Goal: Task Accomplishment & Management: Manage account settings

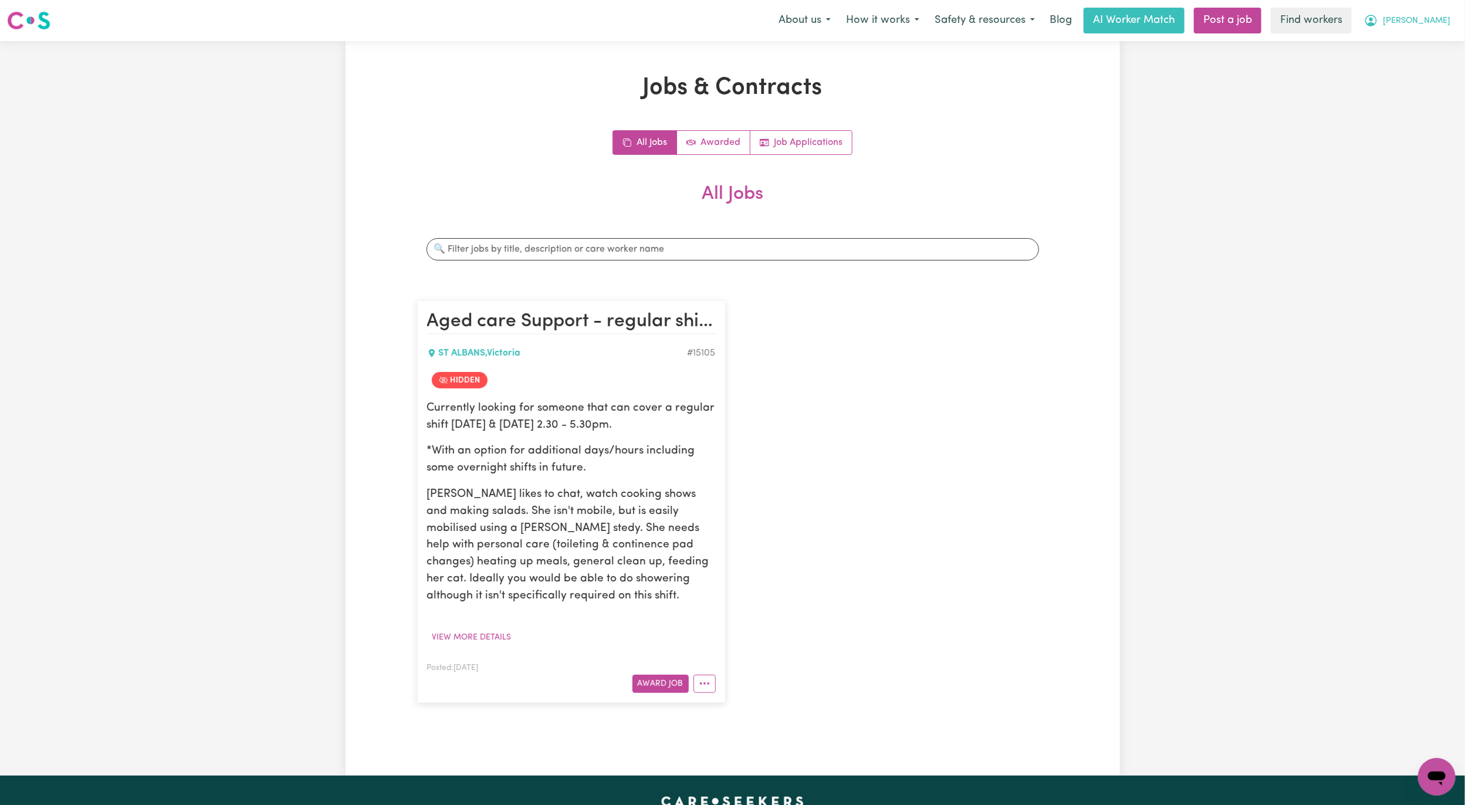
click at [1444, 23] on span "[PERSON_NAME]" at bounding box center [1416, 21] width 67 height 13
click at [657, 680] on button "Award Job" at bounding box center [661, 684] width 56 height 18
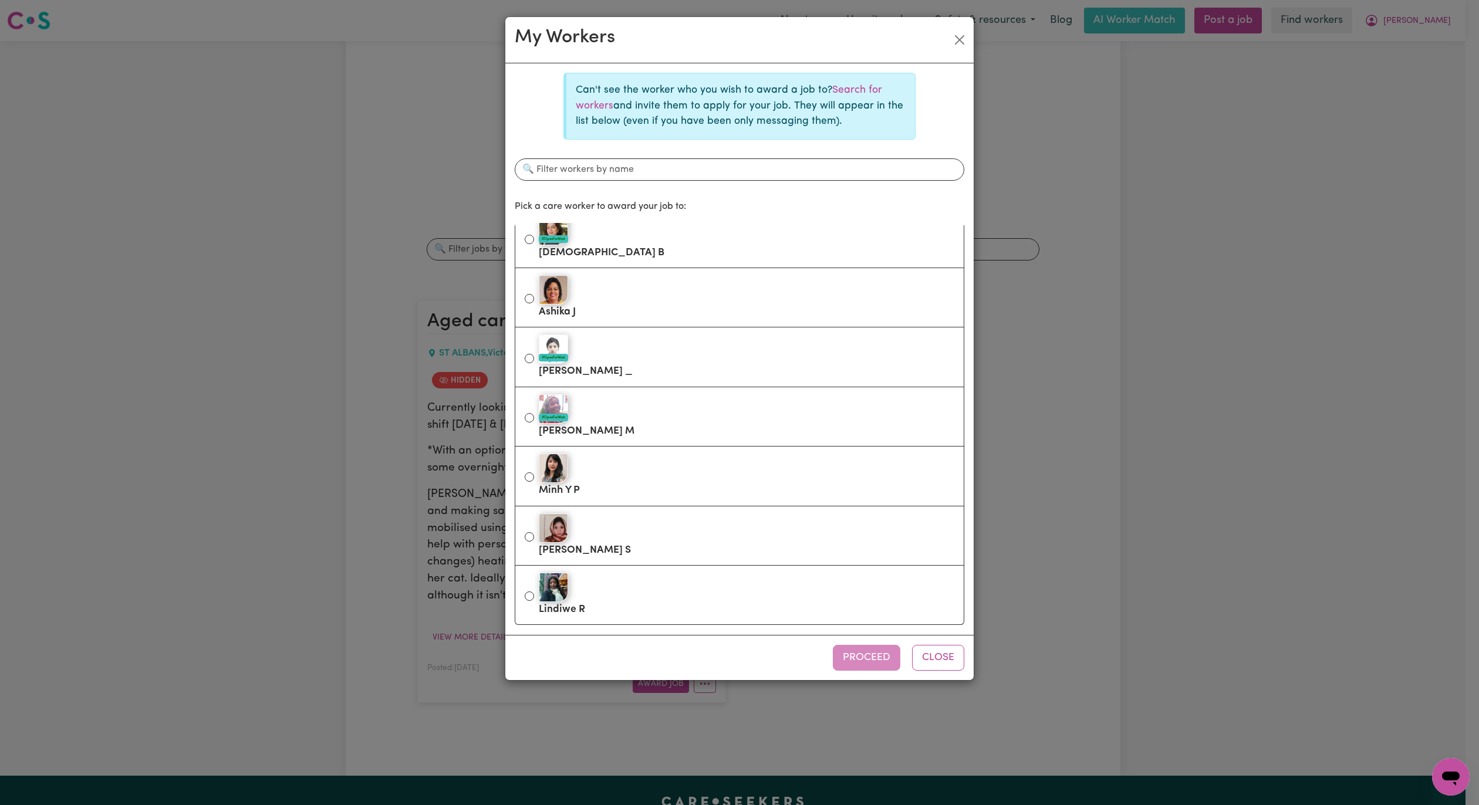
scroll to position [795, 0]
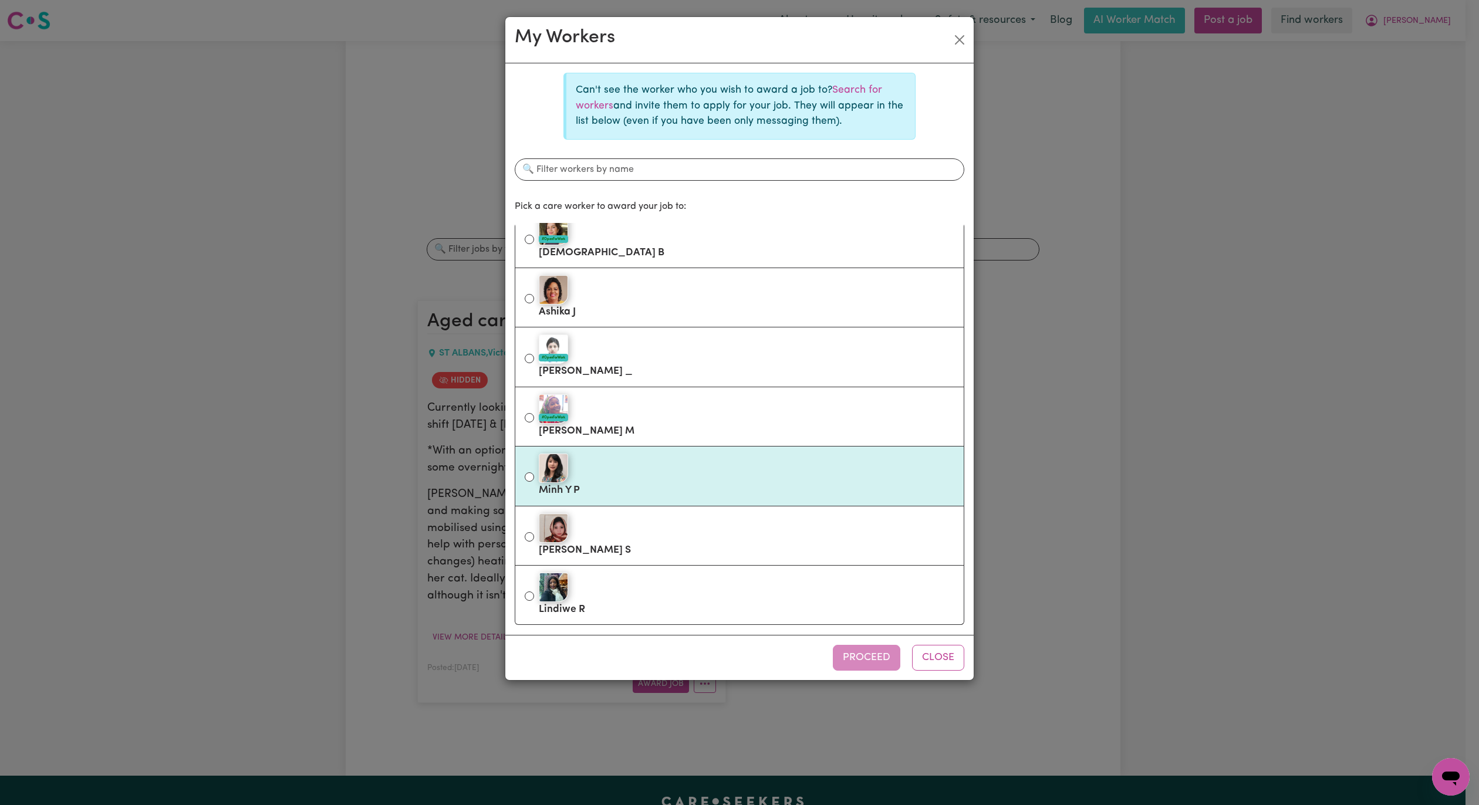
click at [689, 462] on div at bounding box center [747, 468] width 416 height 29
click at [534, 472] on input "Minh Y P" at bounding box center [529, 476] width 9 height 9
radio input "true"
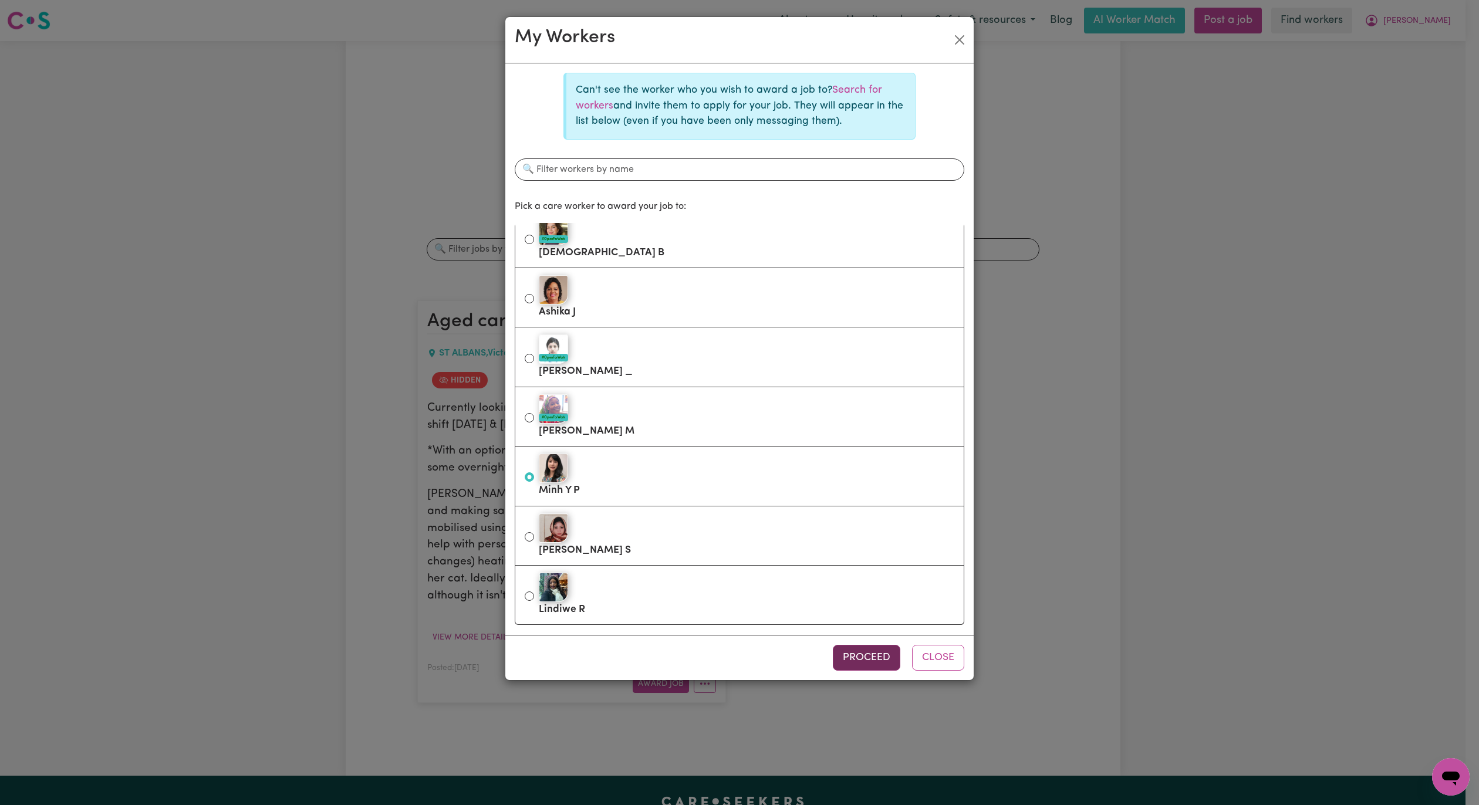
click at [863, 647] on button "Proceed" at bounding box center [866, 658] width 67 height 26
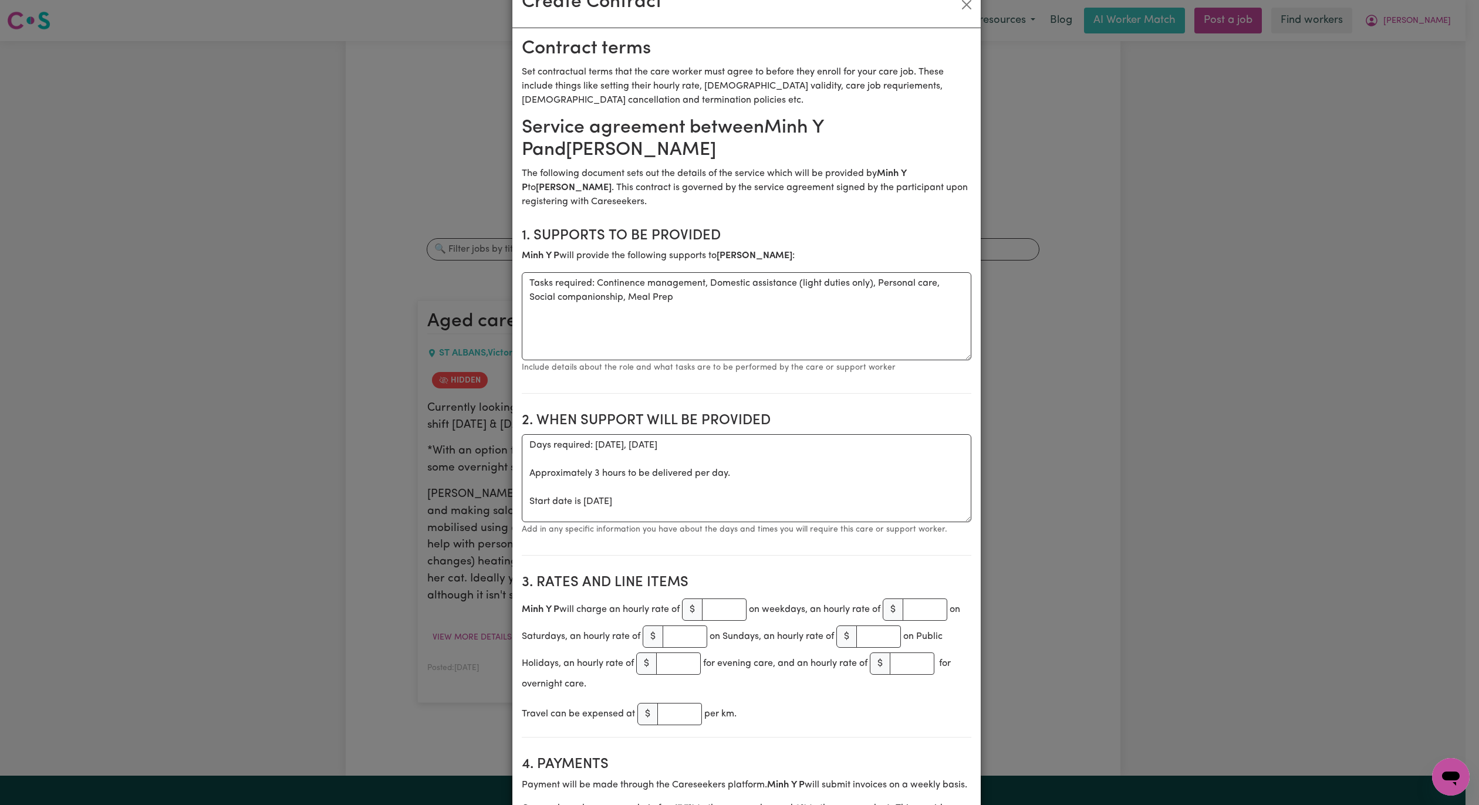
scroll to position [0, 0]
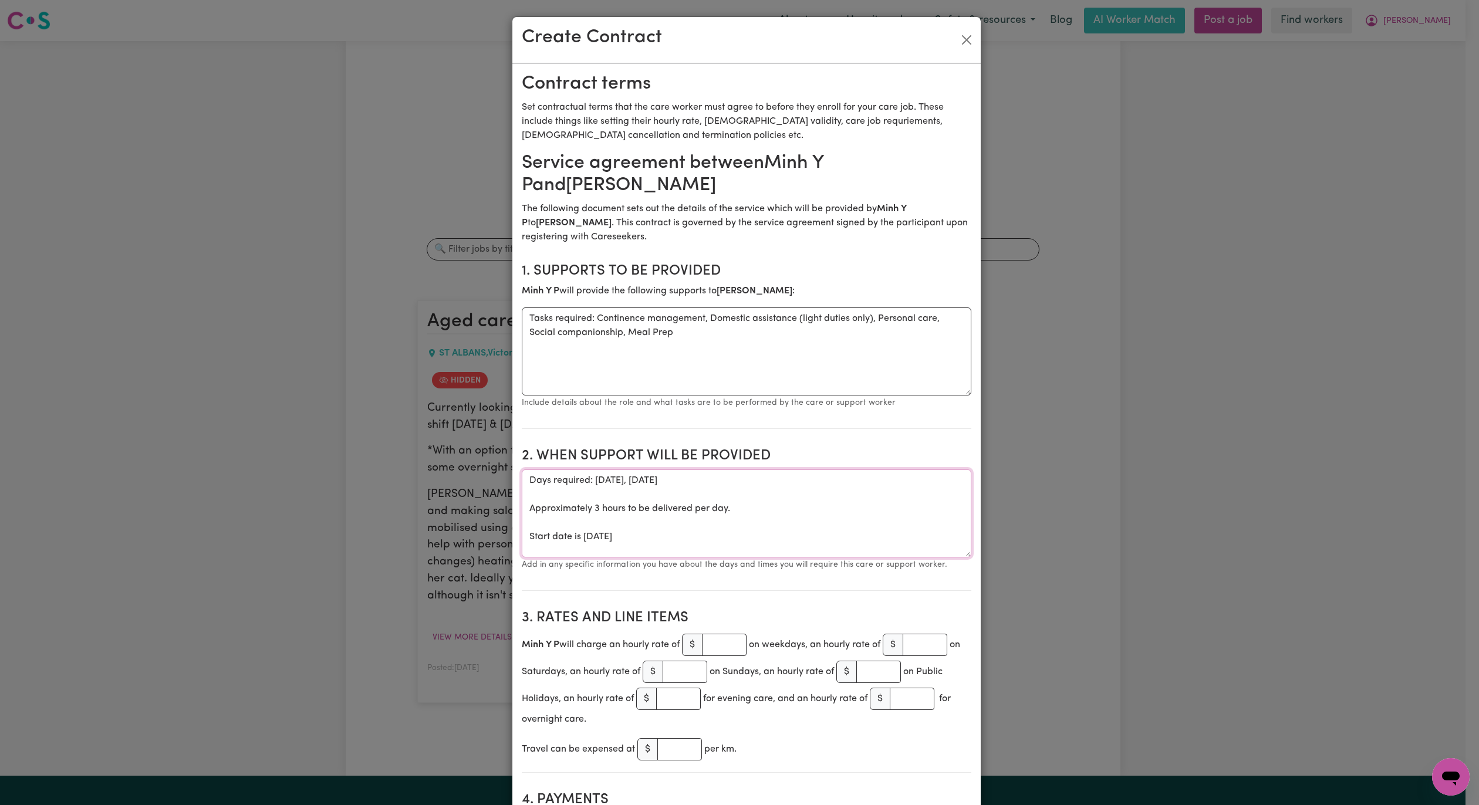
drag, startPoint x: 726, startPoint y: 533, endPoint x: 522, endPoint y: 505, distance: 206.2
click at [522, 505] on textarea "Days required: [DATE], [DATE] Approximately 3 hours to be delivered per day. St…" at bounding box center [747, 513] width 450 height 88
click at [599, 511] on textarea "Days required: [DATE], [DATE] Approximately 3 hours to be delivered per day. St…" at bounding box center [747, 513] width 450 height 88
click at [620, 501] on textarea "Days required: [DATE], [DATE] Approximately 3 hours to be delivered per day. St…" at bounding box center [747, 513] width 450 height 88
click at [657, 479] on textarea "Days required: [DATE], [DATE] [DATE] 230 - 530pm Approximately 3 hours to be de…" at bounding box center [747, 513] width 450 height 88
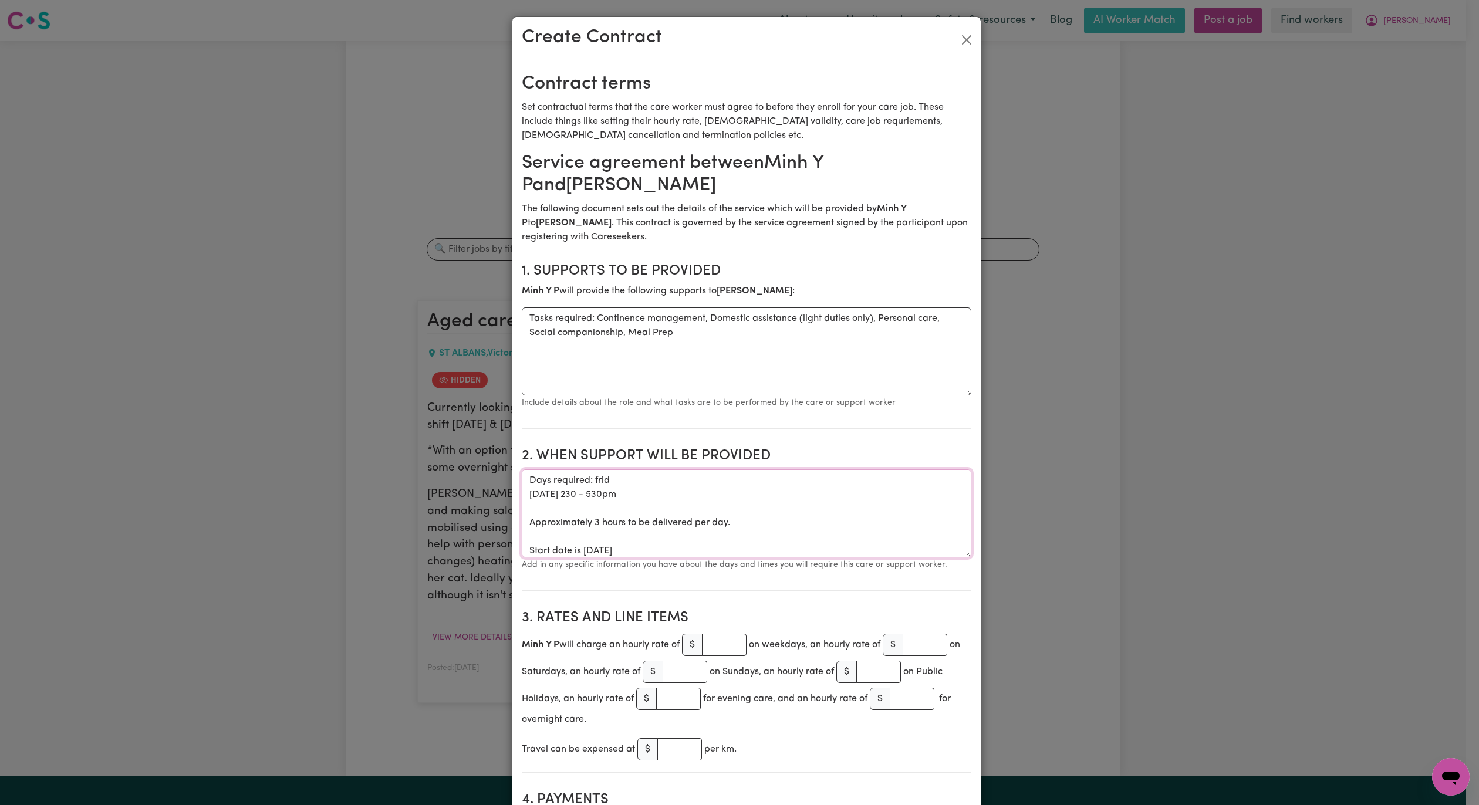
click at [595, 483] on textarea "Days required: frid [DATE] 230 - 530pm Approximately 3 hours to be delivered pe…" at bounding box center [747, 513] width 450 height 88
drag, startPoint x: 726, startPoint y: 549, endPoint x: 505, endPoint y: 532, distance: 221.3
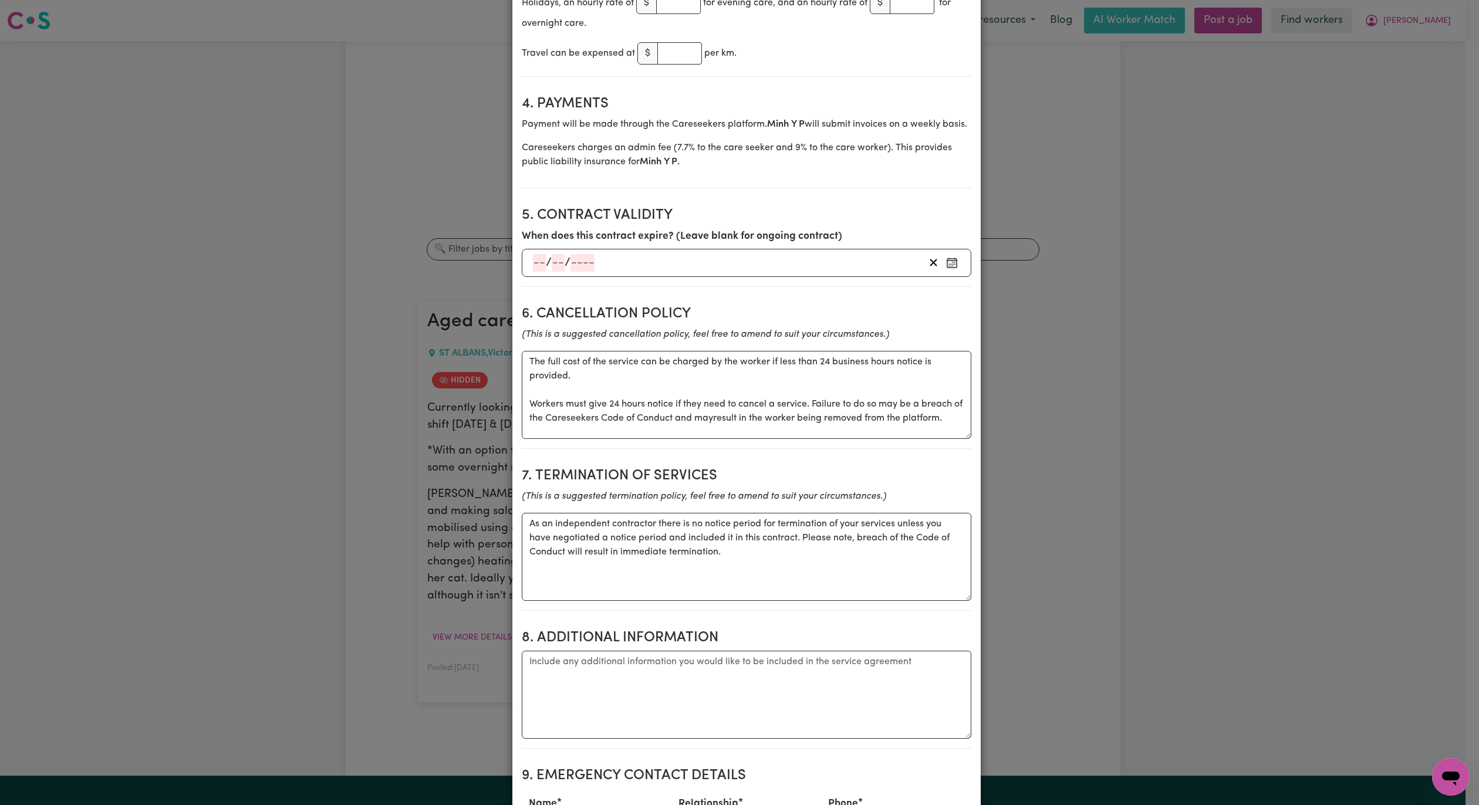
scroll to position [704, 0]
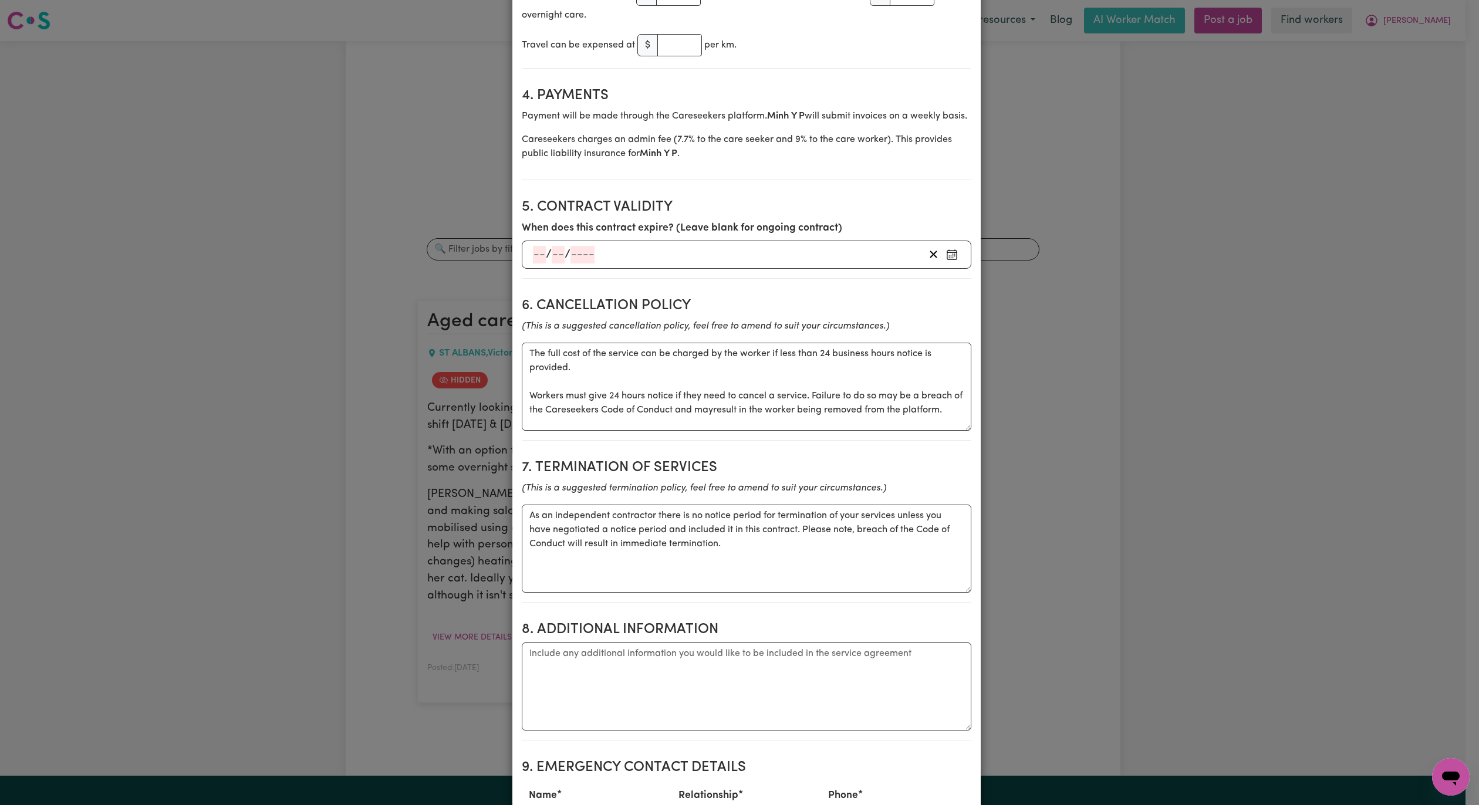
type textarea "Days required: [DATE] 230 - 530pm Approximately 3 hours to be delivered per day."
drag, startPoint x: 573, startPoint y: 395, endPoint x: 487, endPoint y: 360, distance: 93.2
click at [487, 360] on div "Create Contract Contract terms Set contractual terms that the care worker must …" at bounding box center [739, 402] width 1479 height 805
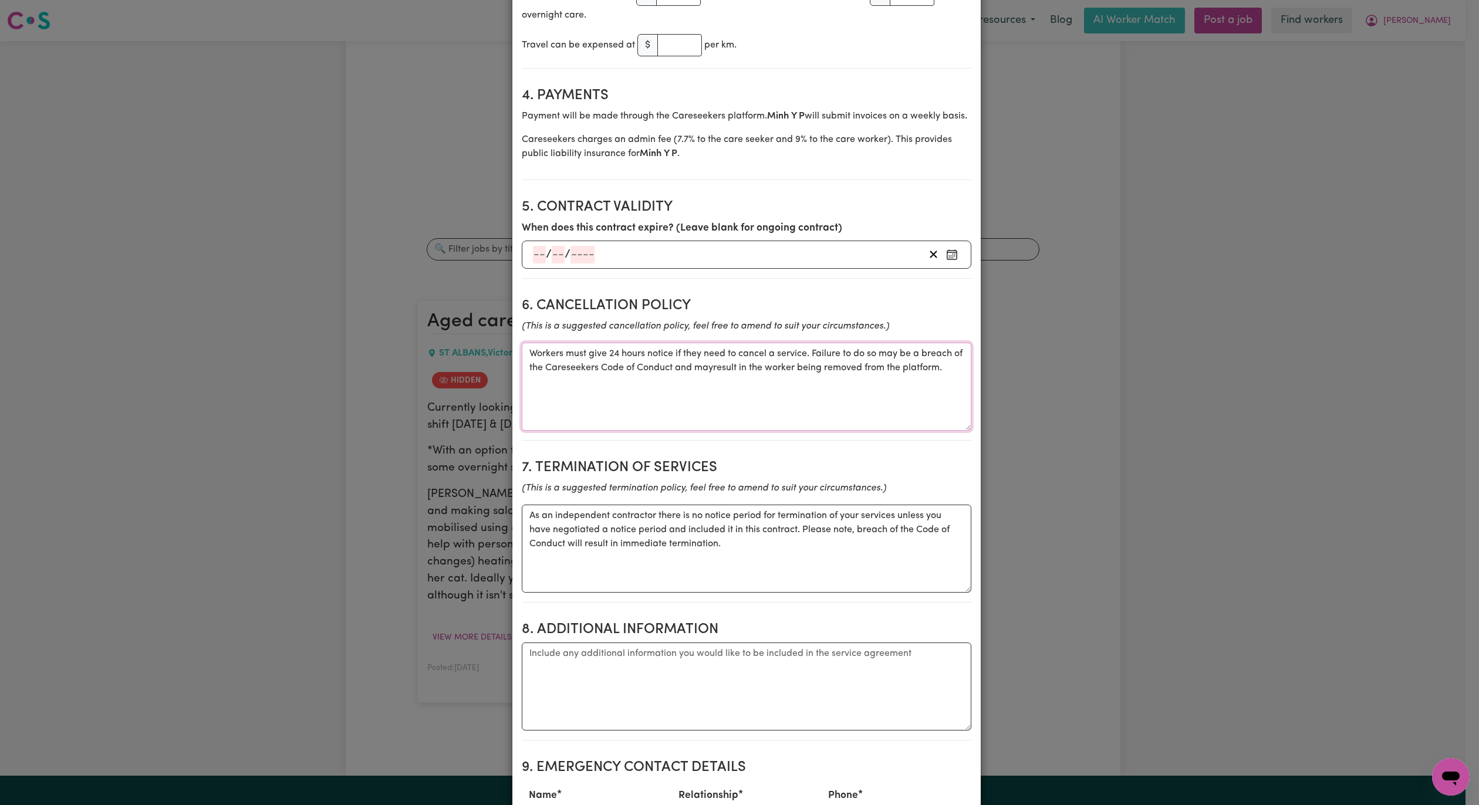
scroll to position [1056, 0]
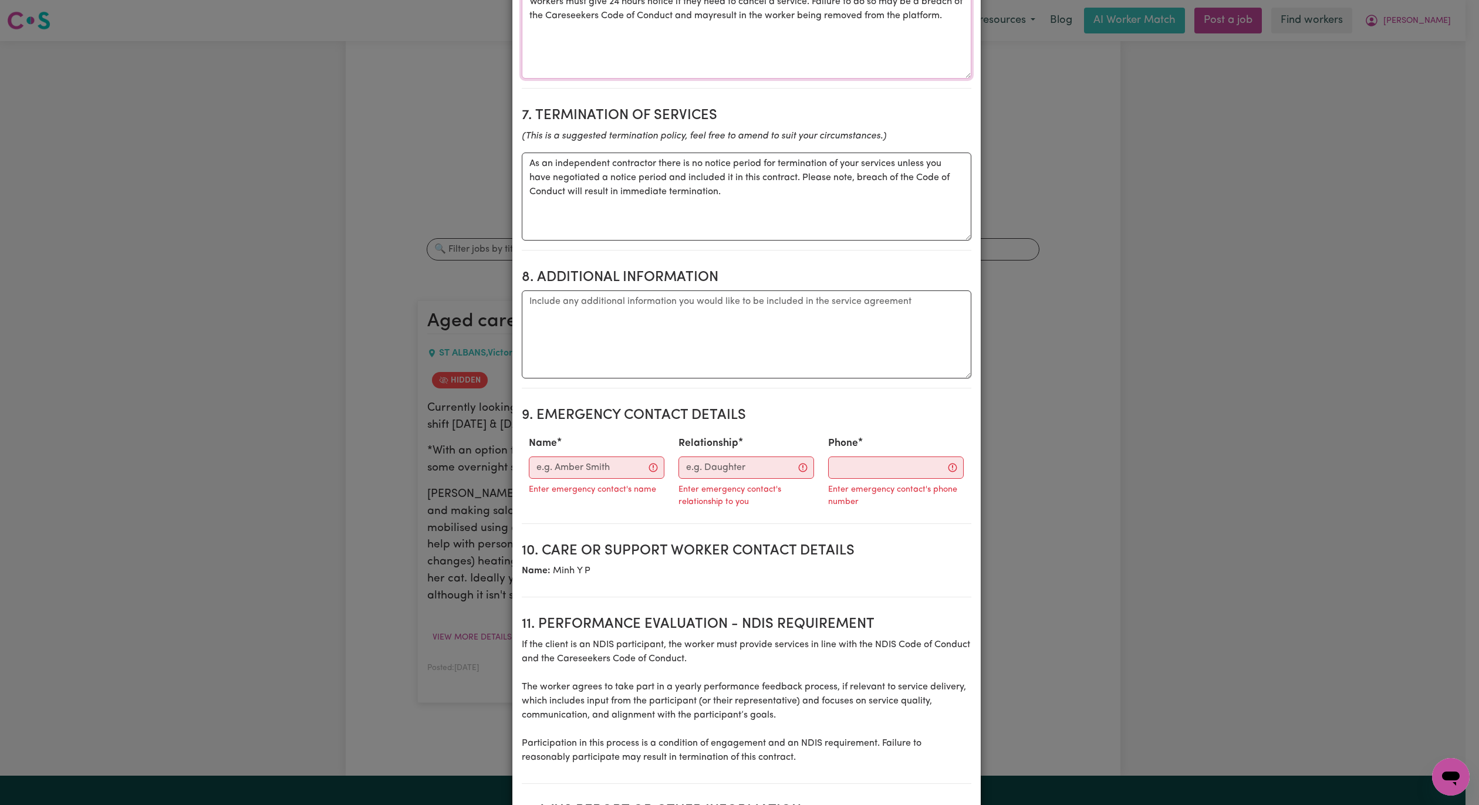
type textarea "Workers must give 24 hours notice if they need to cancel a service. Failure to …"
click at [577, 479] on input "Name" at bounding box center [597, 468] width 136 height 22
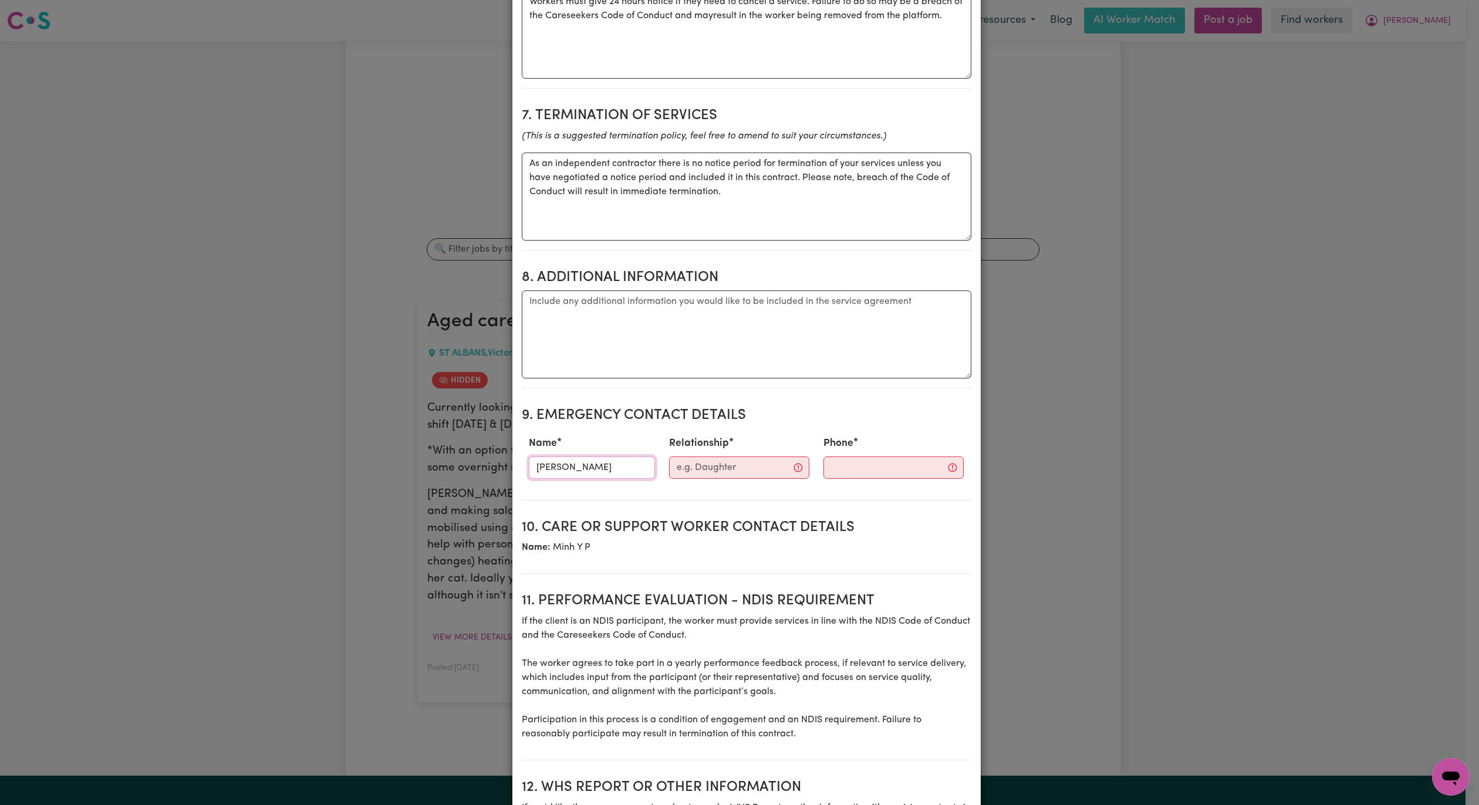
type input "[PERSON_NAME]"
type input "Daughter"
paste input "0438323031"
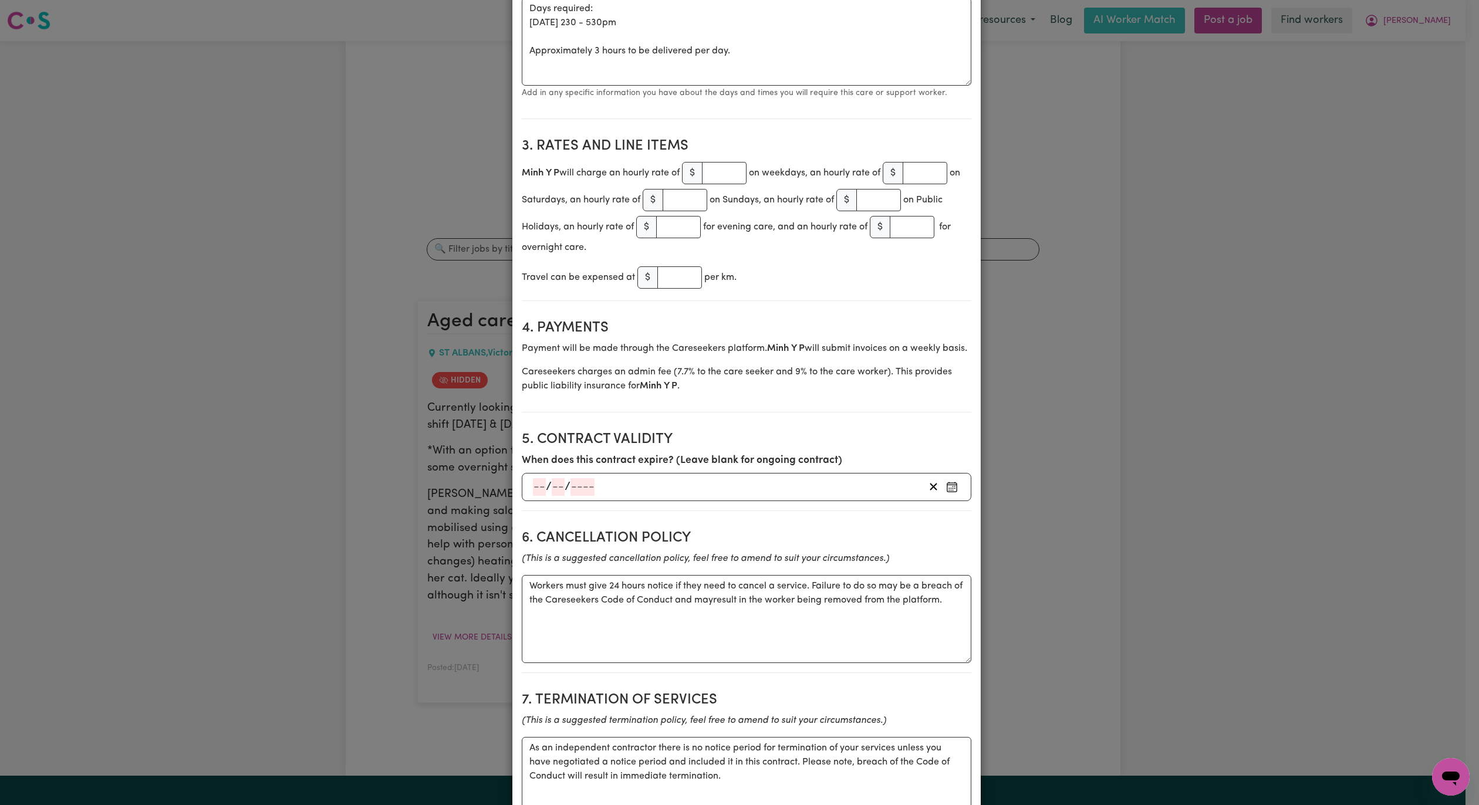
scroll to position [440, 0]
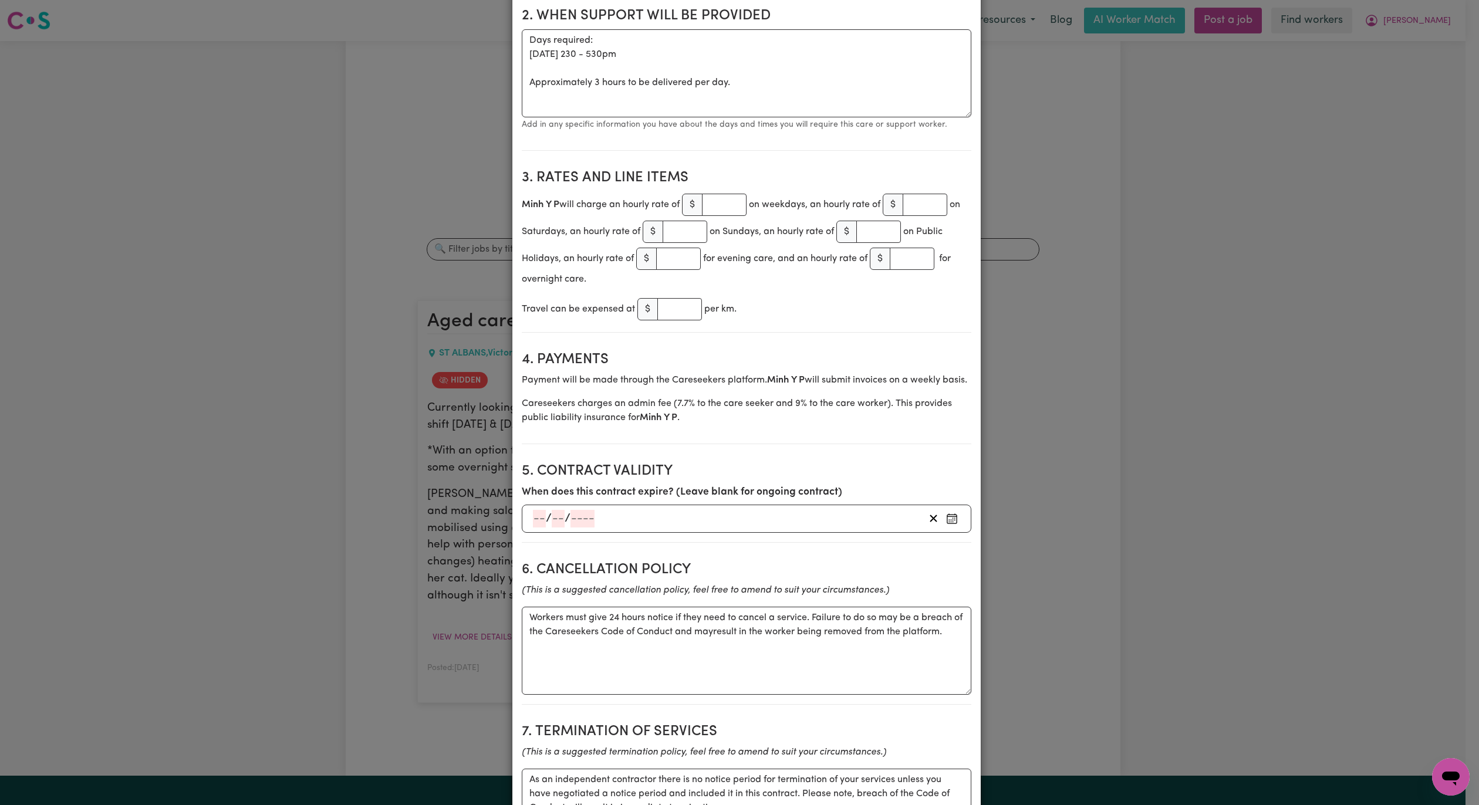
type input "0438323031"
click at [711, 208] on input "number" at bounding box center [724, 205] width 45 height 22
type input "45"
click at [826, 323] on div "Travel can be expensed at $ per km." at bounding box center [747, 309] width 450 height 27
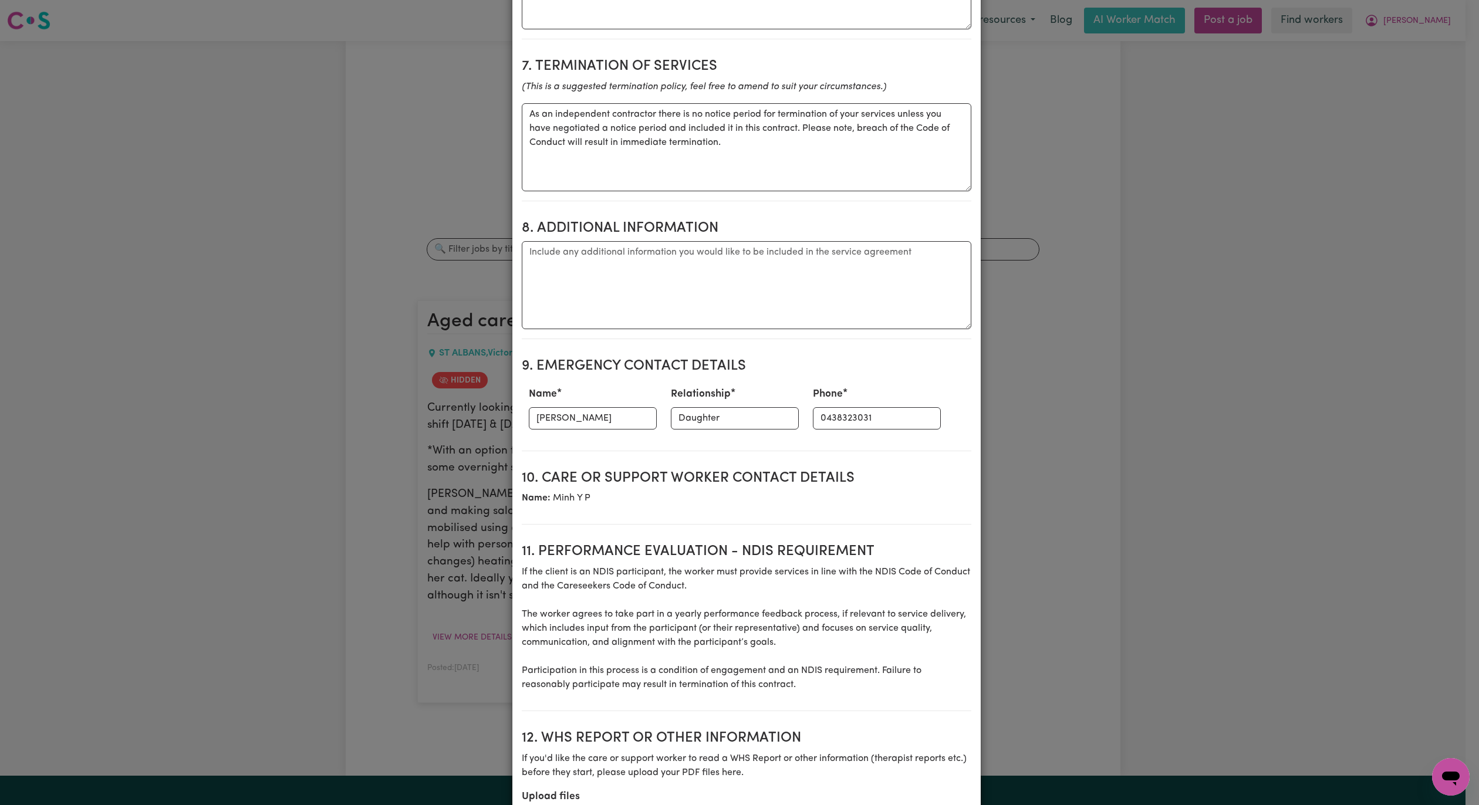
scroll to position [1232, 0]
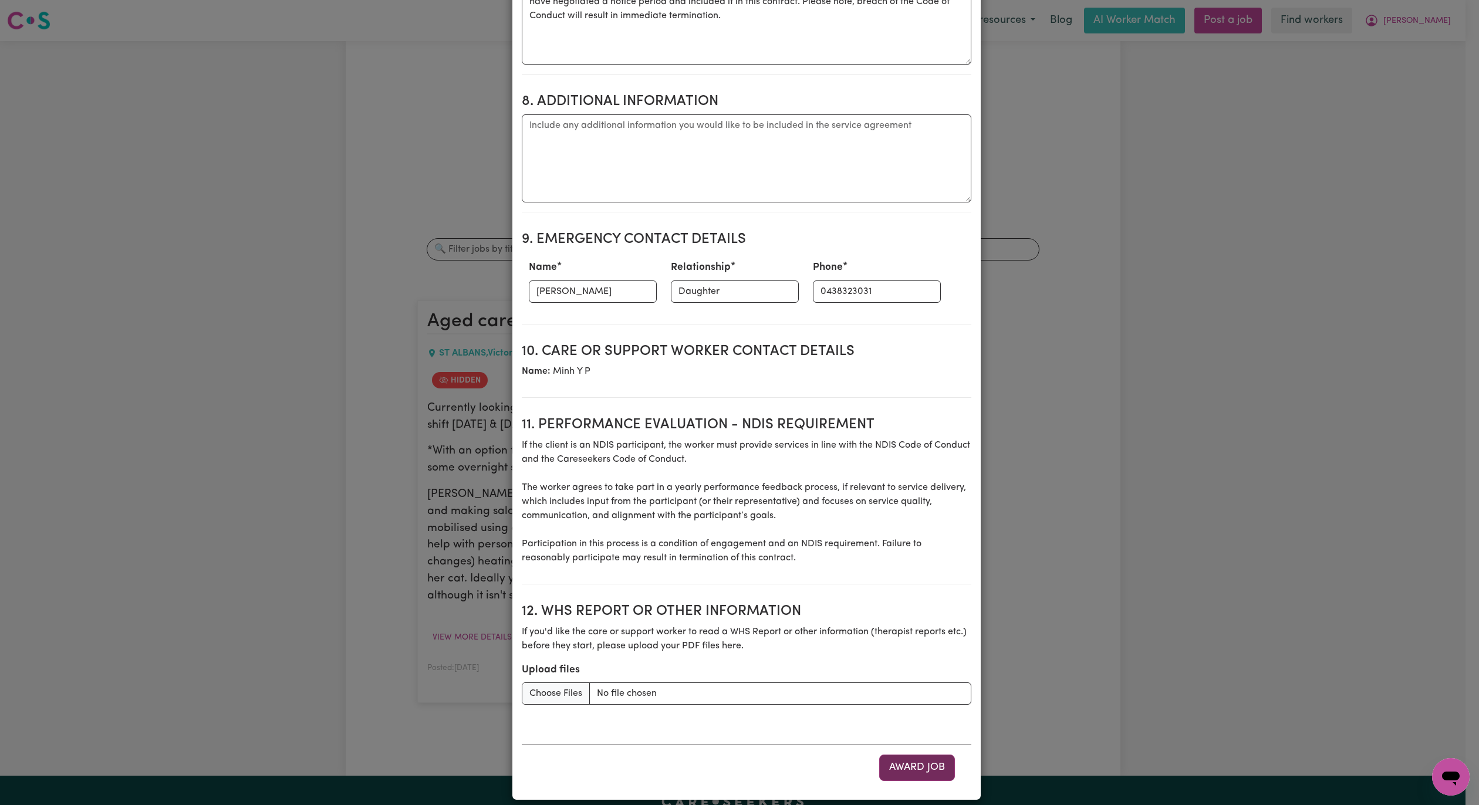
click at [909, 781] on button "Award Job" at bounding box center [917, 768] width 76 height 26
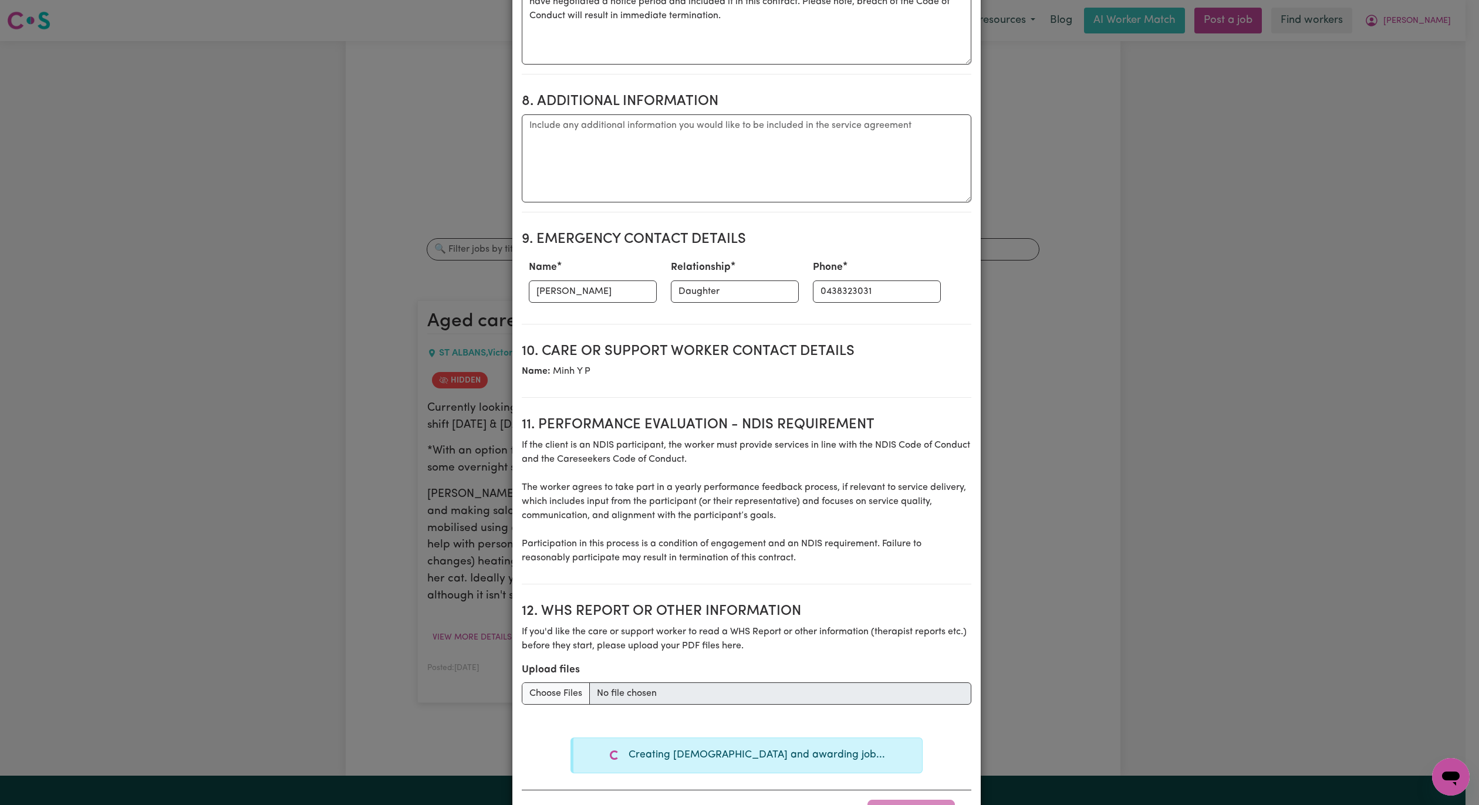
type textarea "Days required: [DATE], [DATE] Approximately 3 hours to be delivered per day. St…"
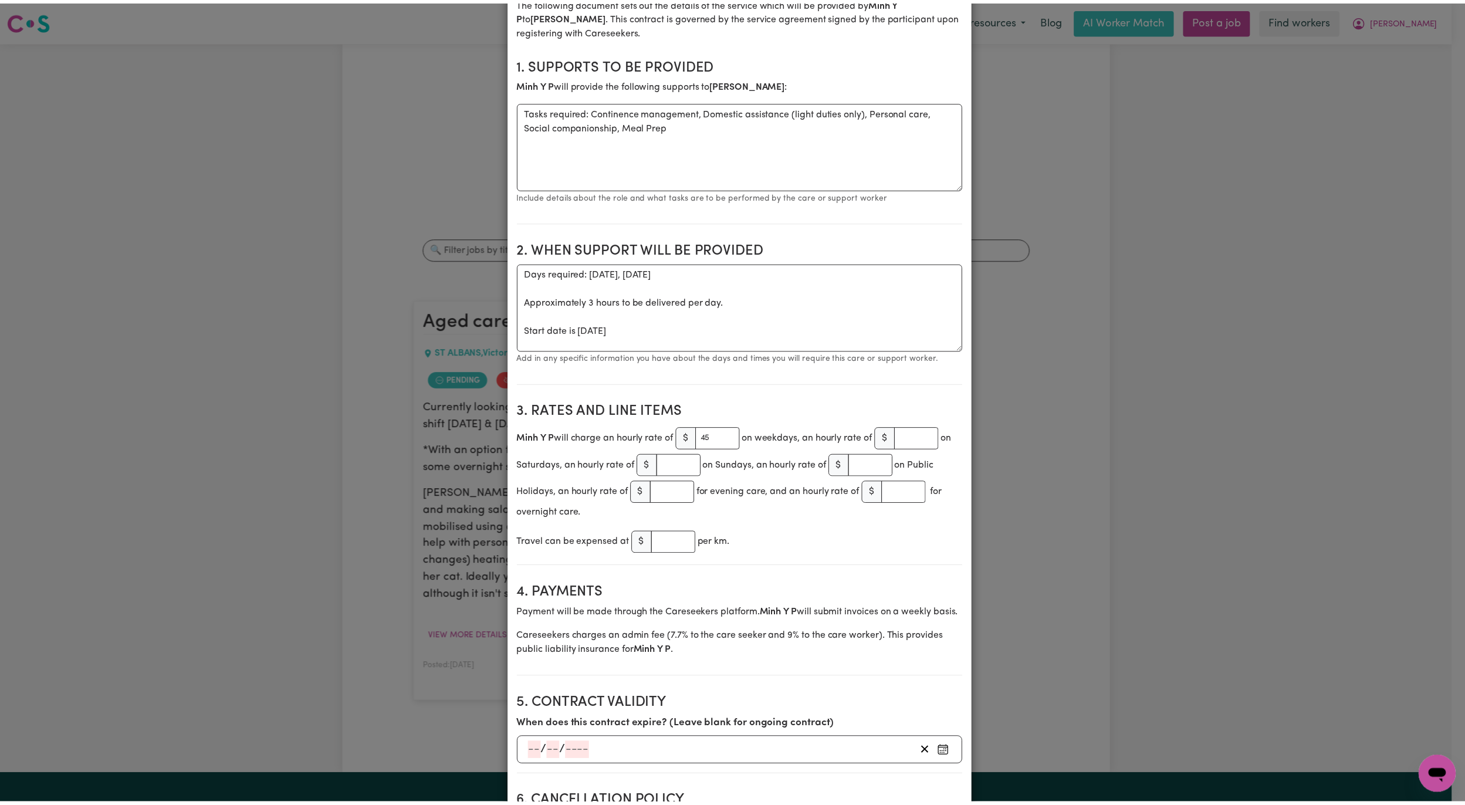
scroll to position [0, 0]
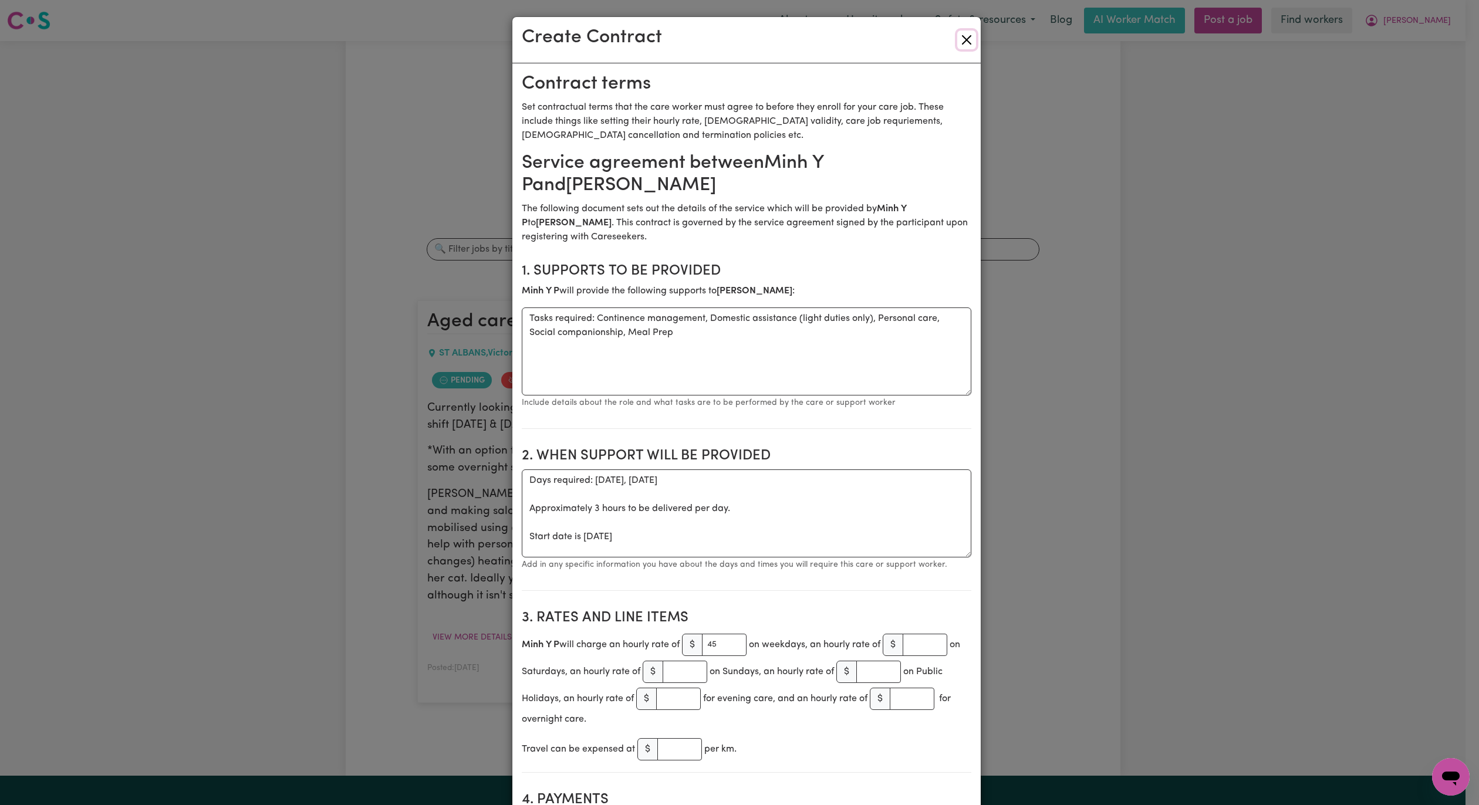
click at [957, 36] on button "Close" at bounding box center [966, 40] width 19 height 19
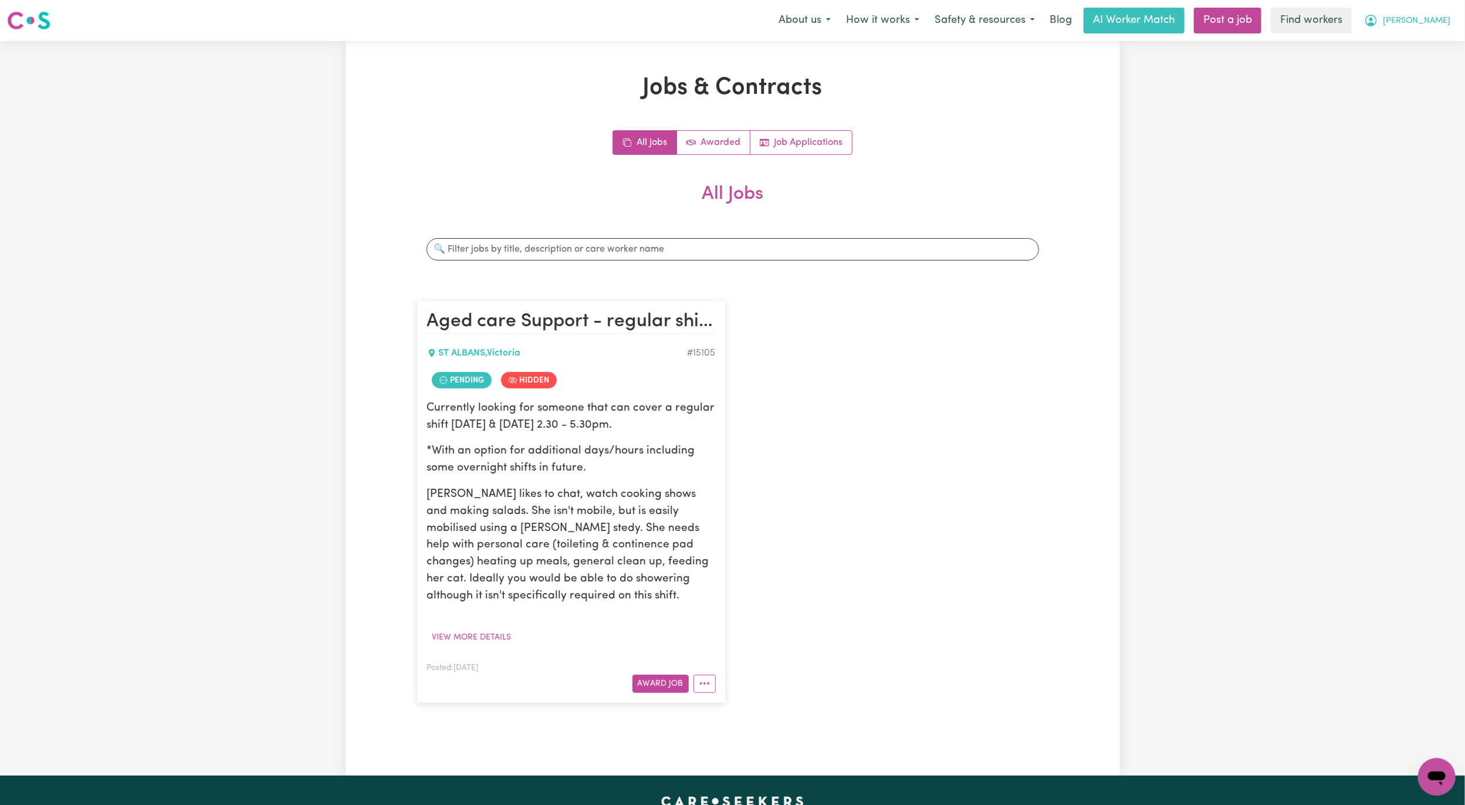
click at [1457, 15] on button "[PERSON_NAME]" at bounding box center [1408, 20] width 102 height 25
click at [1414, 39] on link "My Dashboard" at bounding box center [1411, 46] width 93 height 22
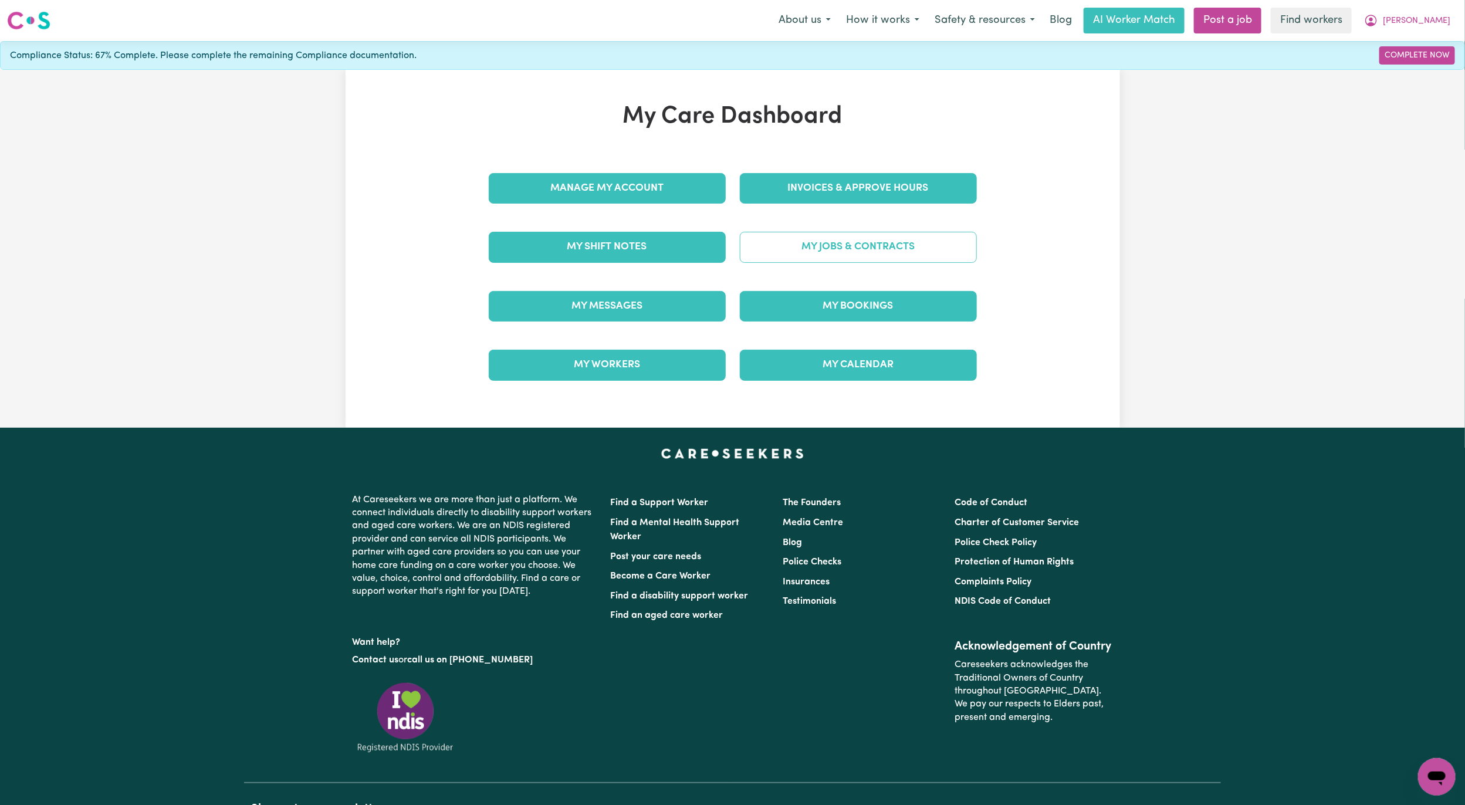
click at [785, 250] on link "My Jobs & Contracts" at bounding box center [858, 247] width 237 height 31
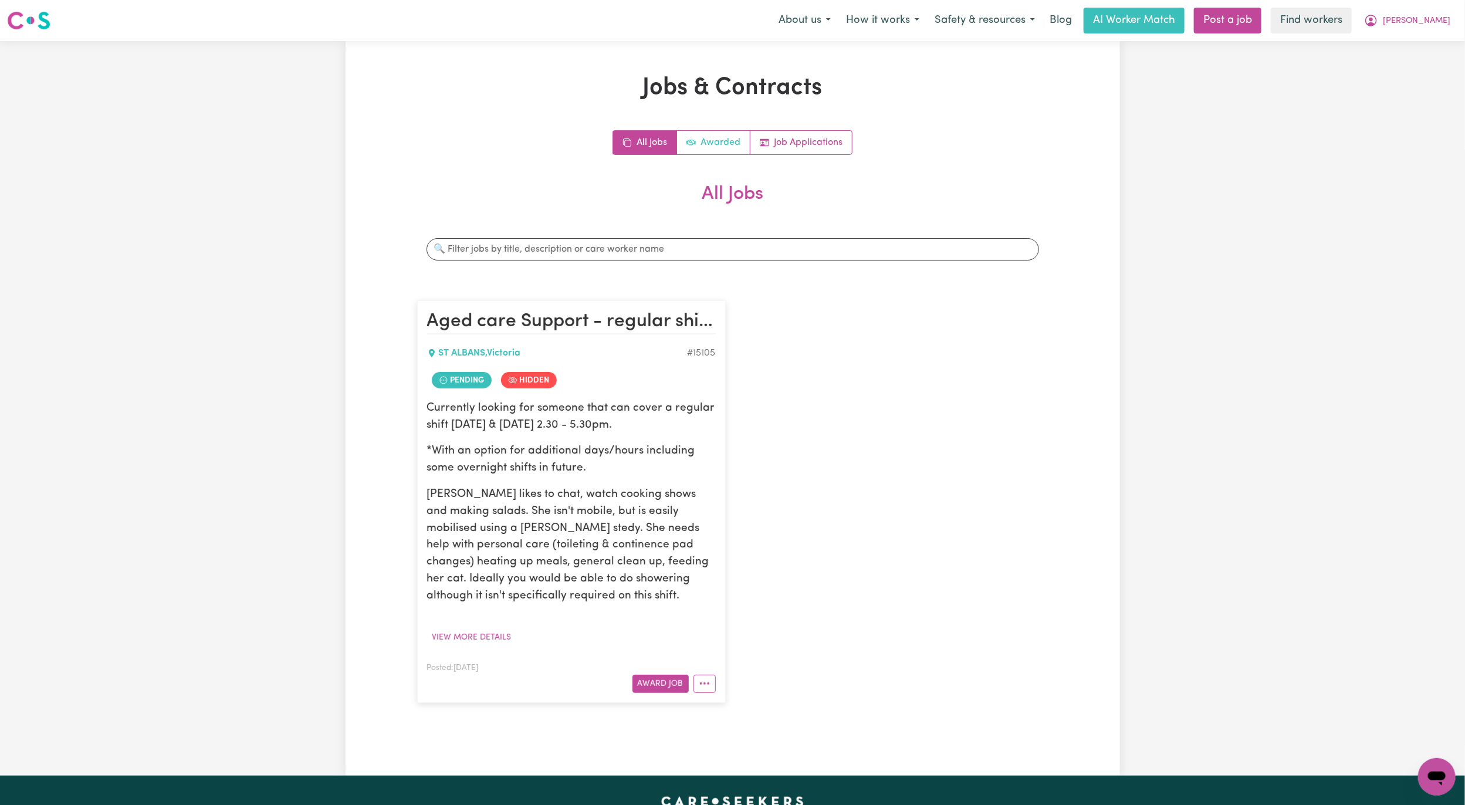
click at [729, 137] on link "Awarded" at bounding box center [713, 142] width 73 height 23
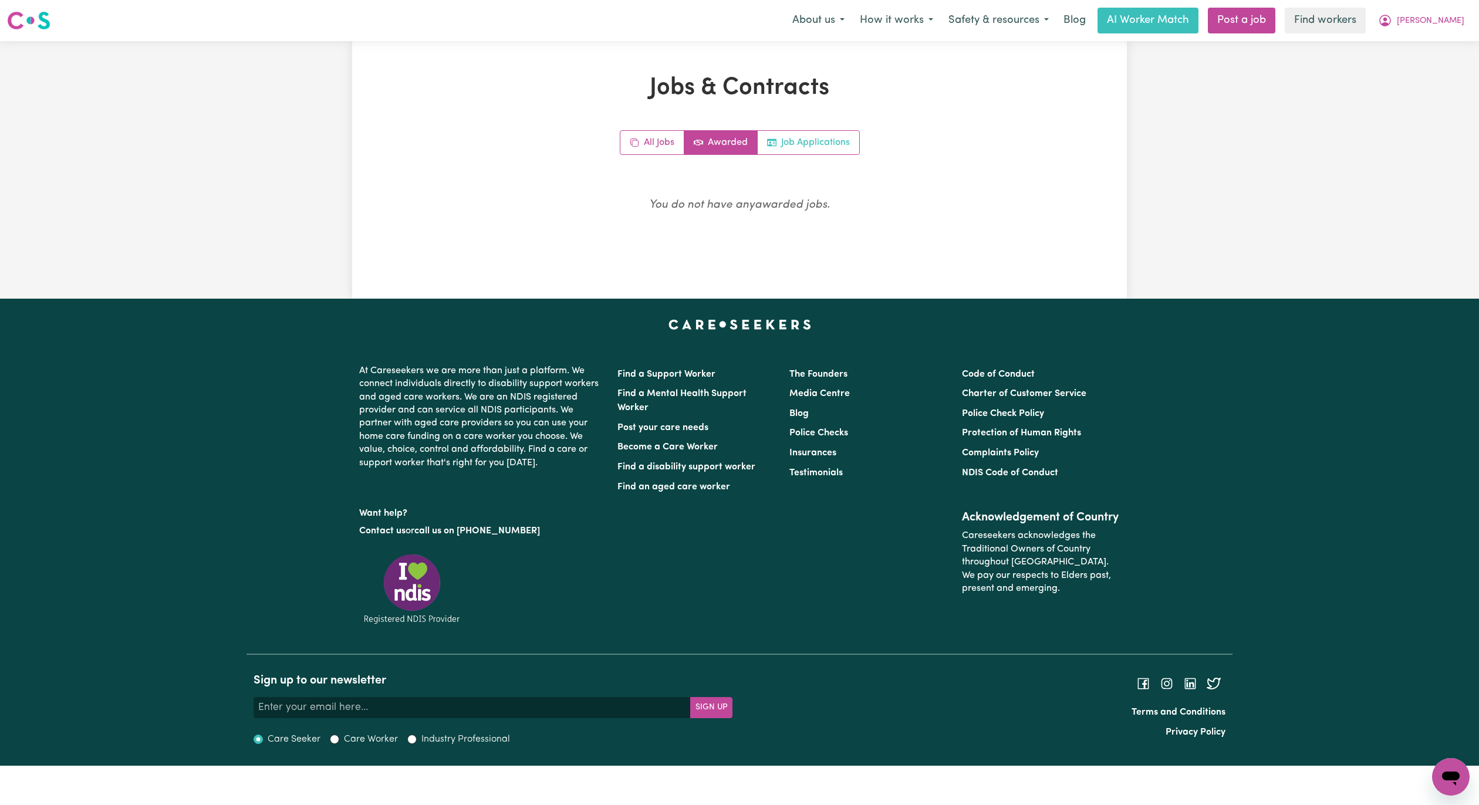
click at [814, 136] on link "Job Applications" at bounding box center [809, 142] width 102 height 23
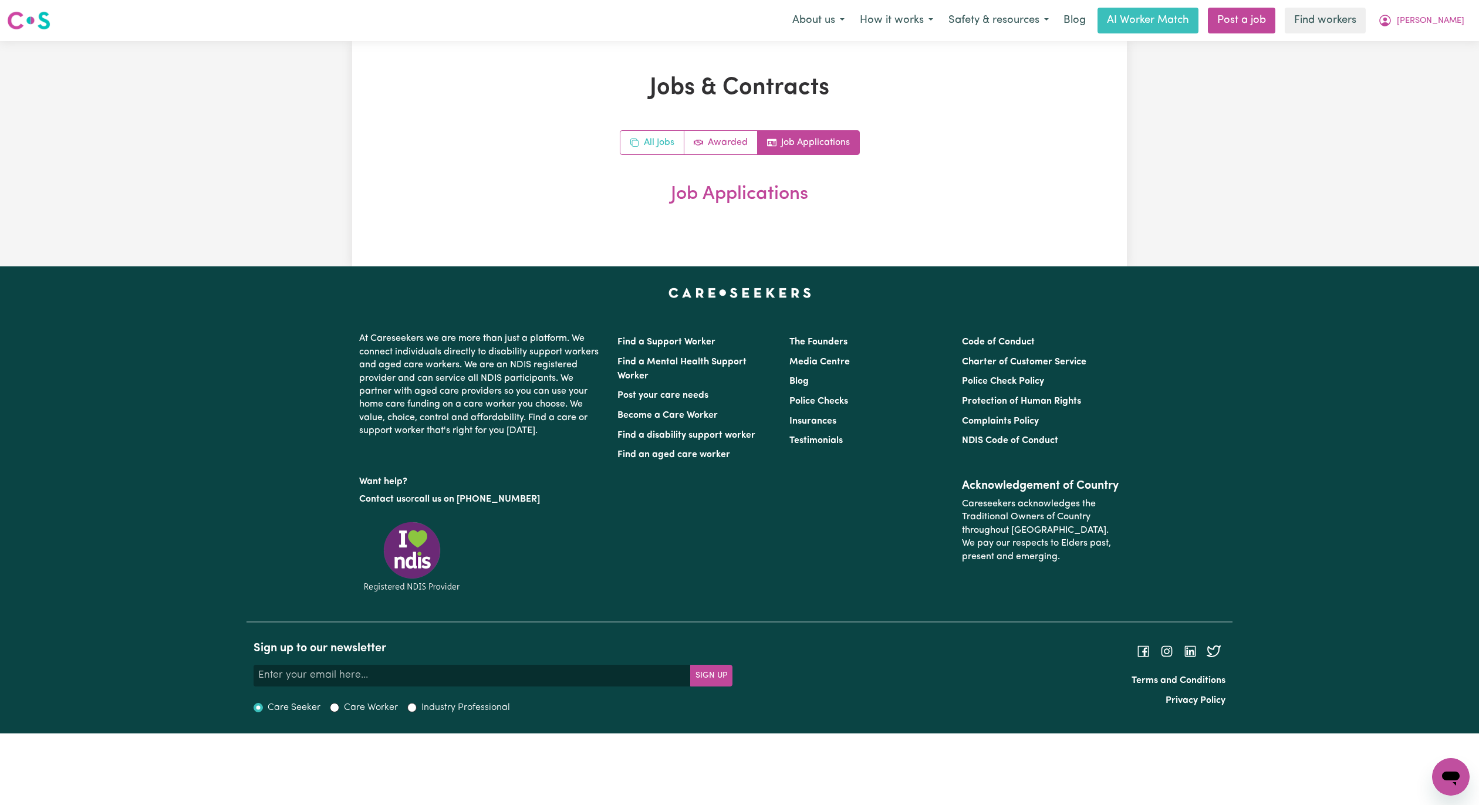
click at [643, 146] on link "All Jobs" at bounding box center [652, 142] width 64 height 23
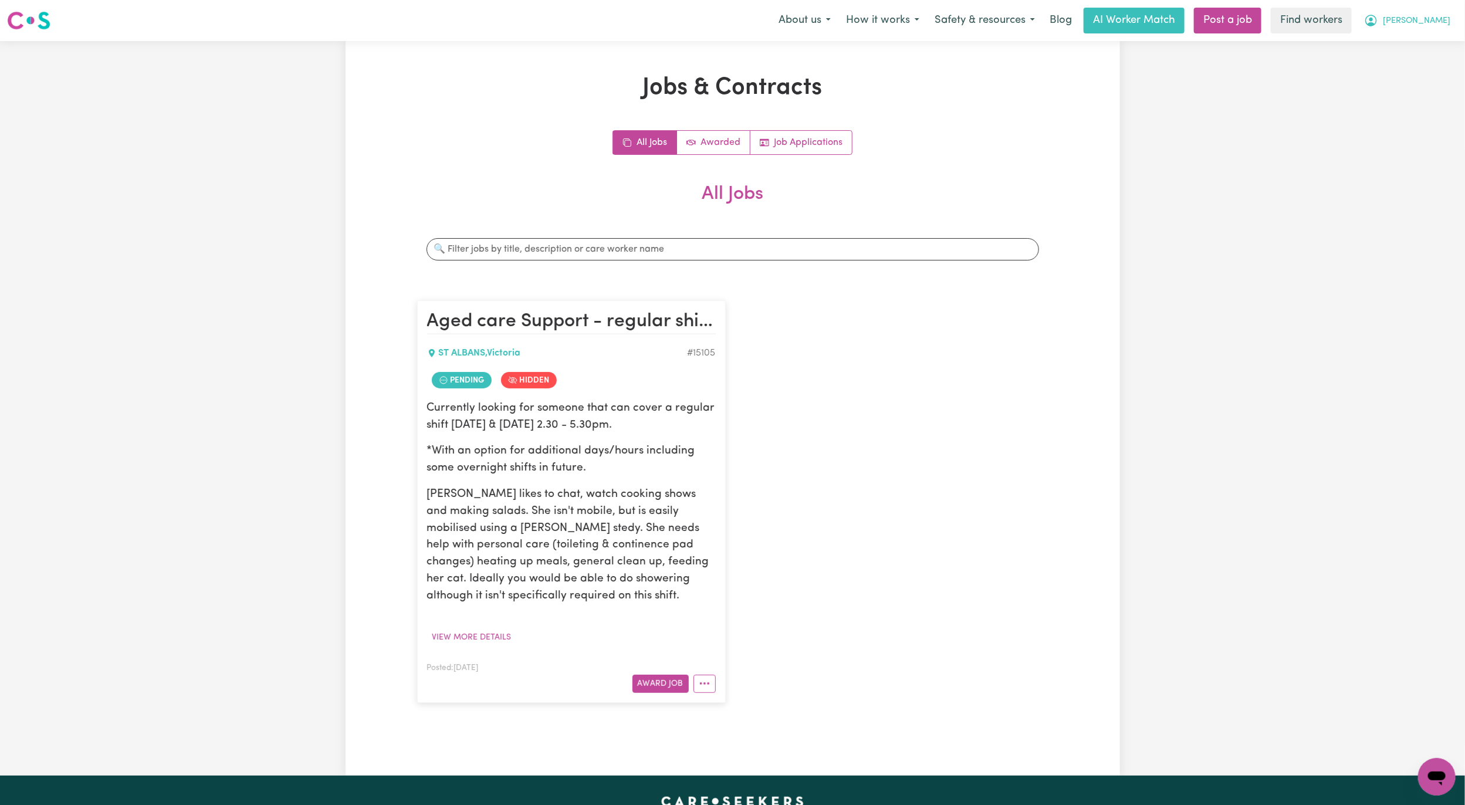
click at [1446, 19] on button "[PERSON_NAME]" at bounding box center [1408, 20] width 102 height 25
click at [1424, 62] on link "Logout" at bounding box center [1411, 67] width 93 height 22
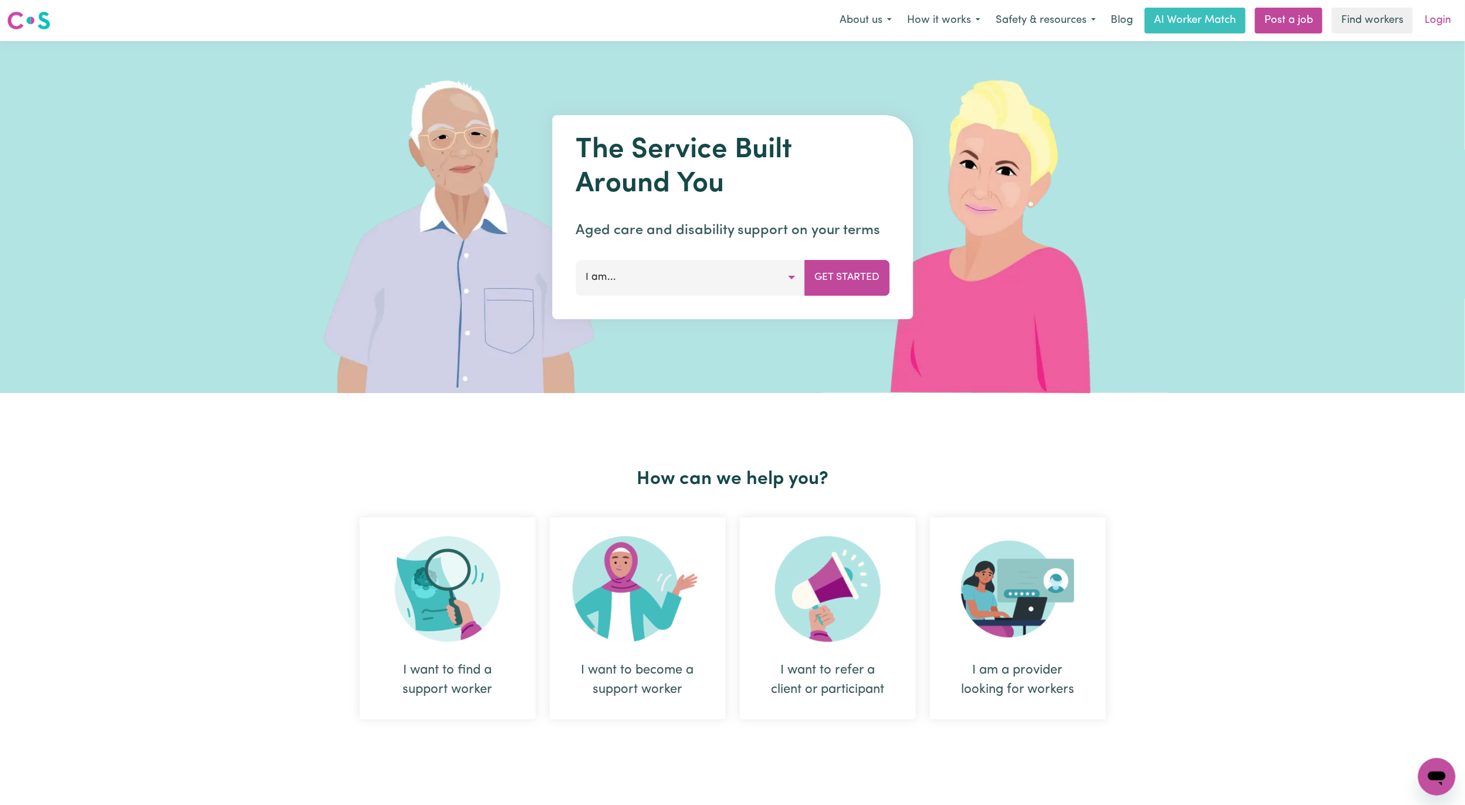
drag, startPoint x: 1446, startPoint y: 5, endPoint x: 1446, endPoint y: 23, distance: 18.2
click at [1446, 23] on nav "Menu About us How it works Safety & resources Blog AI Worker Match Post a job F…" at bounding box center [732, 20] width 1465 height 41
click at [1446, 23] on link "Login" at bounding box center [1438, 21] width 40 height 26
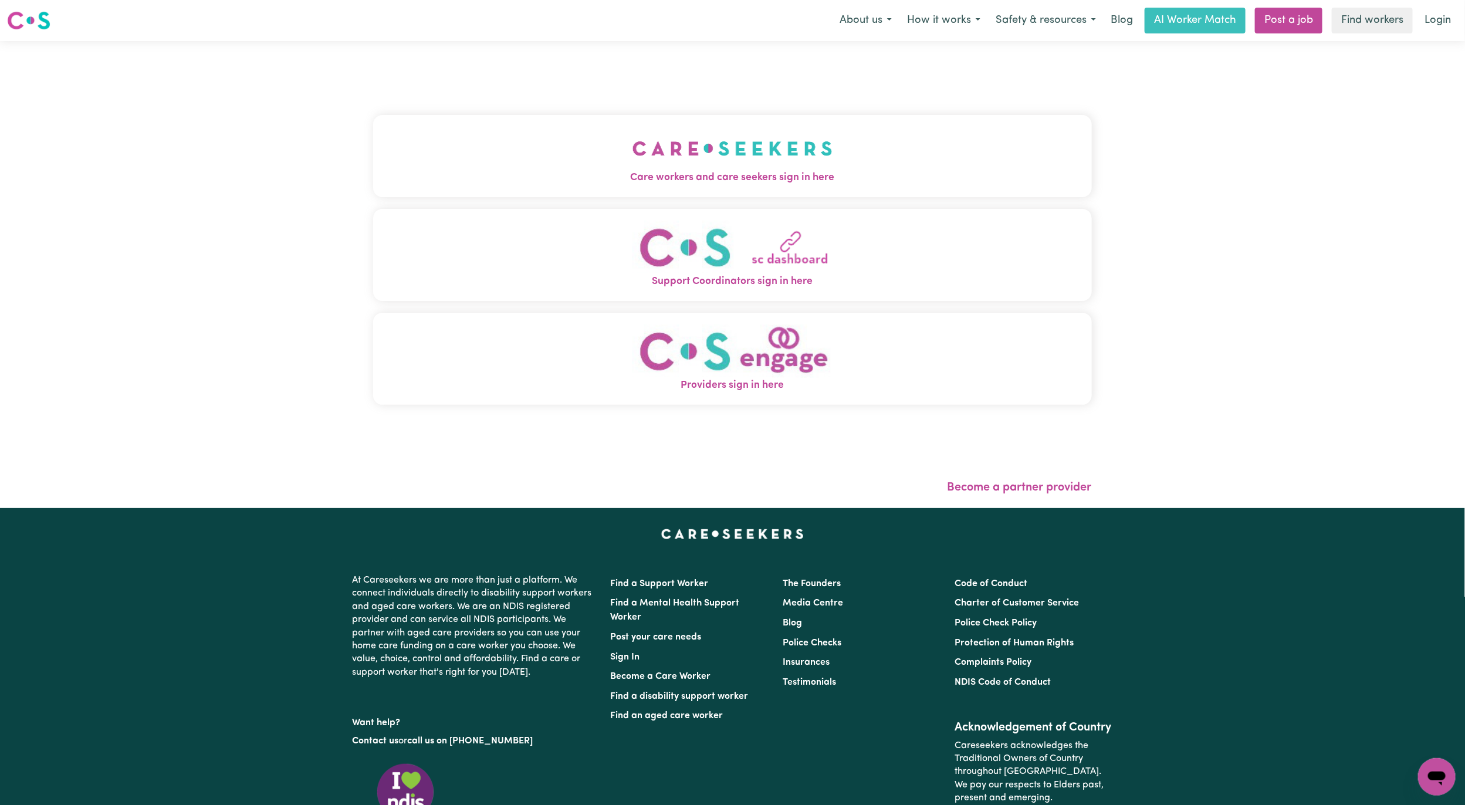
click at [778, 158] on img "Care workers and care seekers sign in here" at bounding box center [733, 148] width 200 height 43
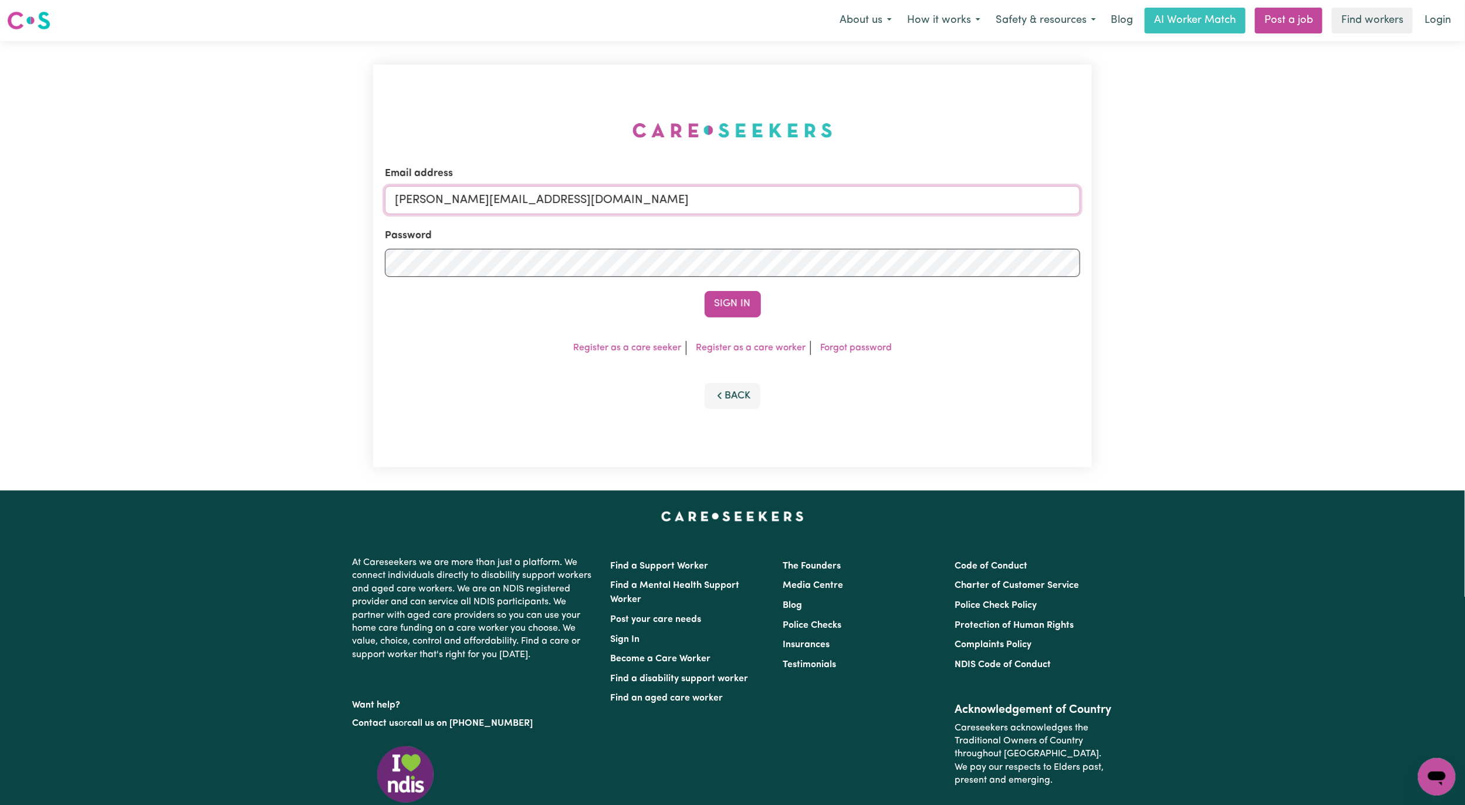
click at [607, 197] on input "[PERSON_NAME][EMAIL_ADDRESS][DOMAIN_NAME]" at bounding box center [732, 200] width 695 height 28
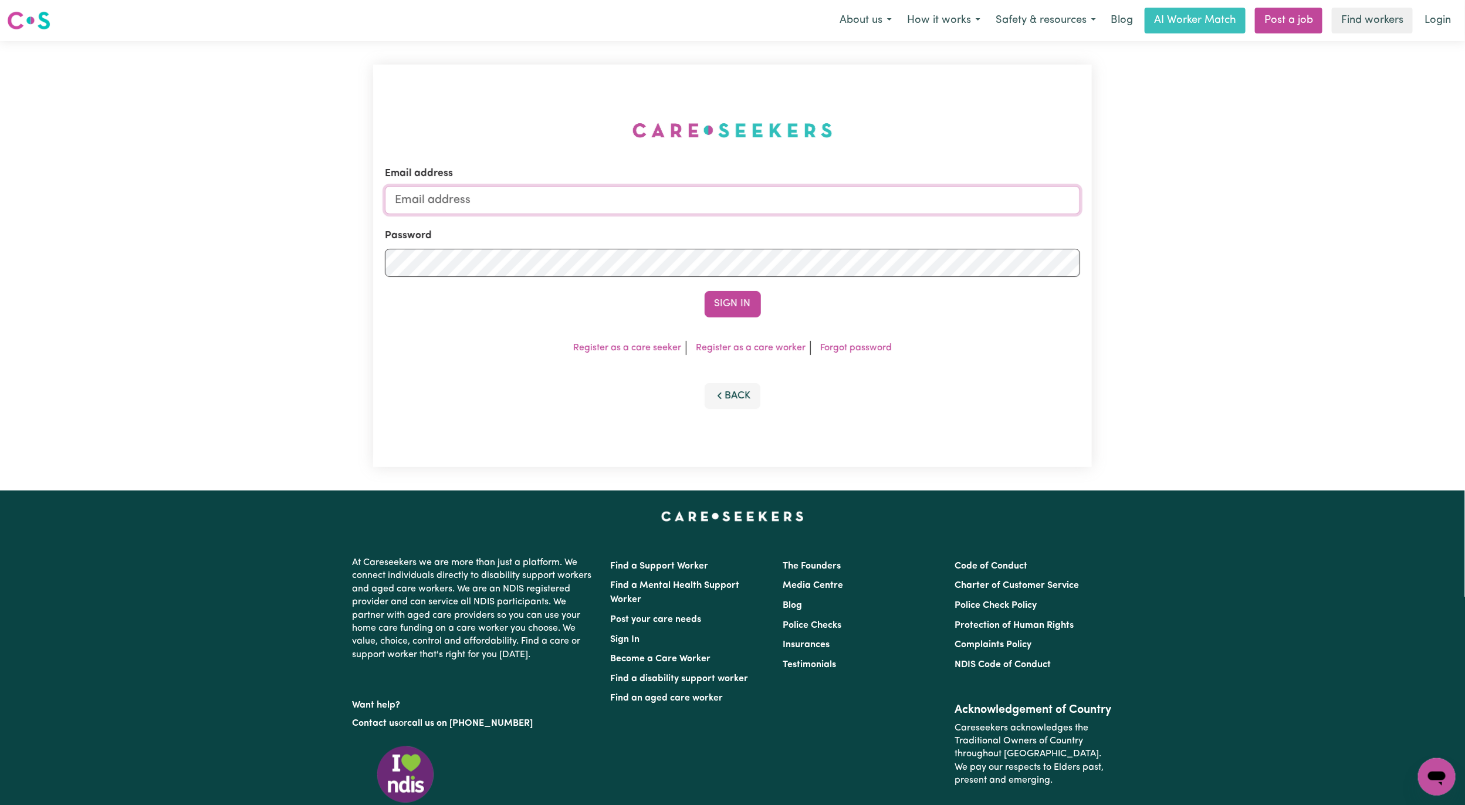
click at [500, 199] on input "Email address" at bounding box center [732, 200] width 695 height 28
drag, startPoint x: 458, startPoint y: 205, endPoint x: 873, endPoint y: 226, distance: 416.0
click at [873, 226] on form "Email address [EMAIL_ADDRESS][PERSON_NAME][DOMAIN_NAME] Password Sign In" at bounding box center [732, 241] width 695 height 151
type input "[EMAIL_ADDRESS][DOMAIN_NAME]"
click at [732, 296] on button "Sign In" at bounding box center [733, 304] width 56 height 26
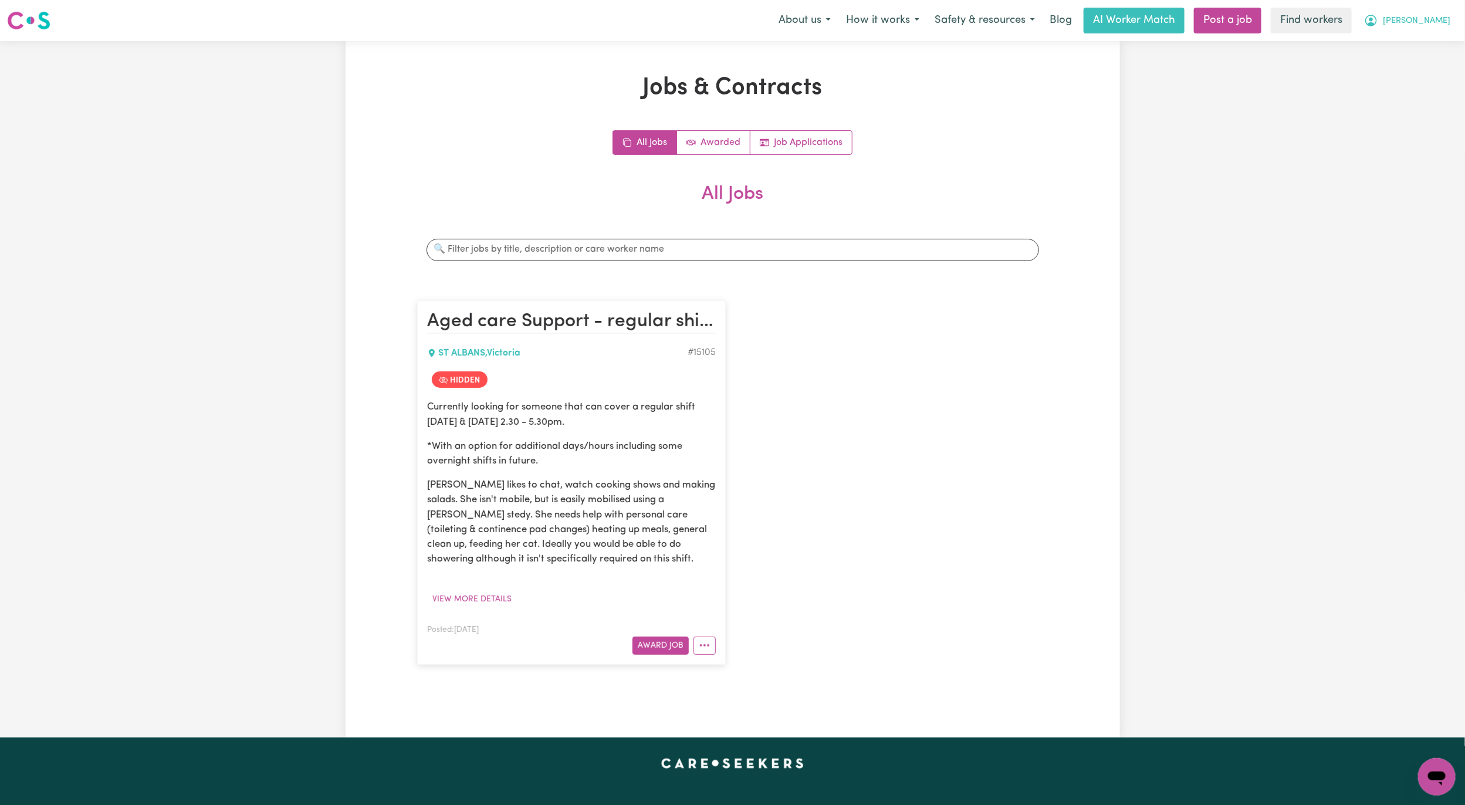
click at [1454, 16] on button "[PERSON_NAME]" at bounding box center [1408, 20] width 102 height 25
click at [1435, 38] on link "My Dashboard" at bounding box center [1411, 46] width 93 height 22
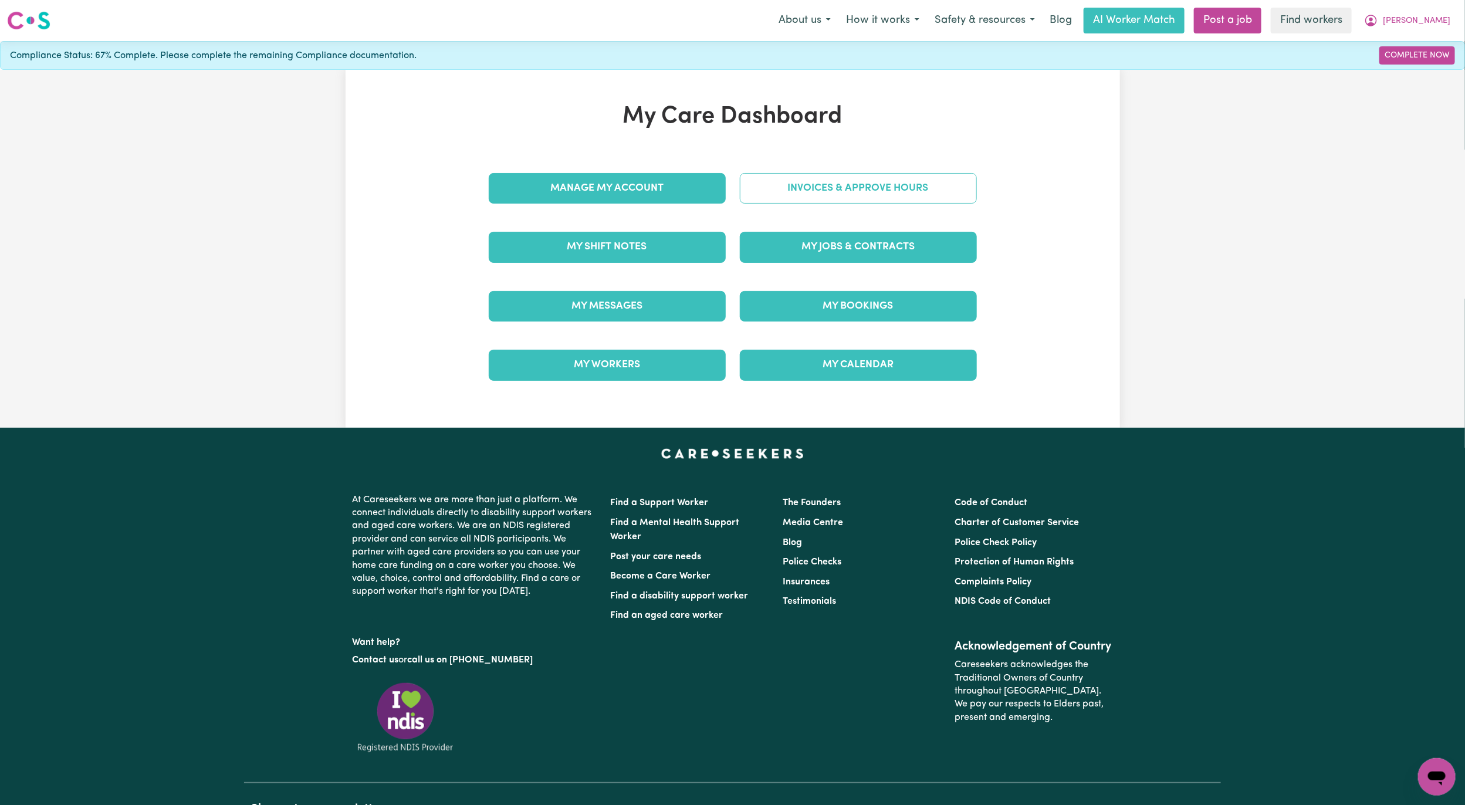
click at [896, 192] on link "Invoices & Approve Hours" at bounding box center [858, 188] width 237 height 31
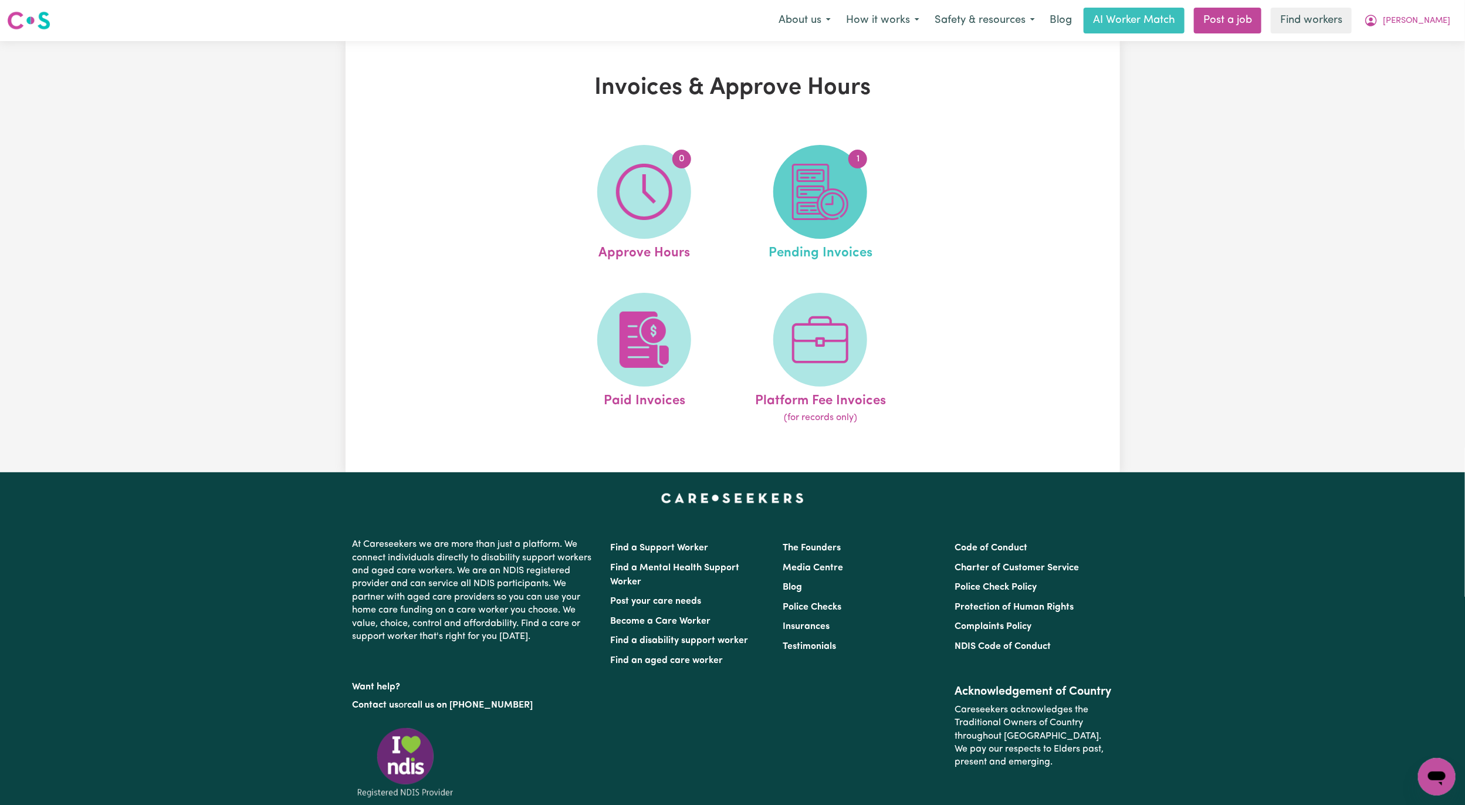
click at [810, 217] on img at bounding box center [820, 192] width 56 height 56
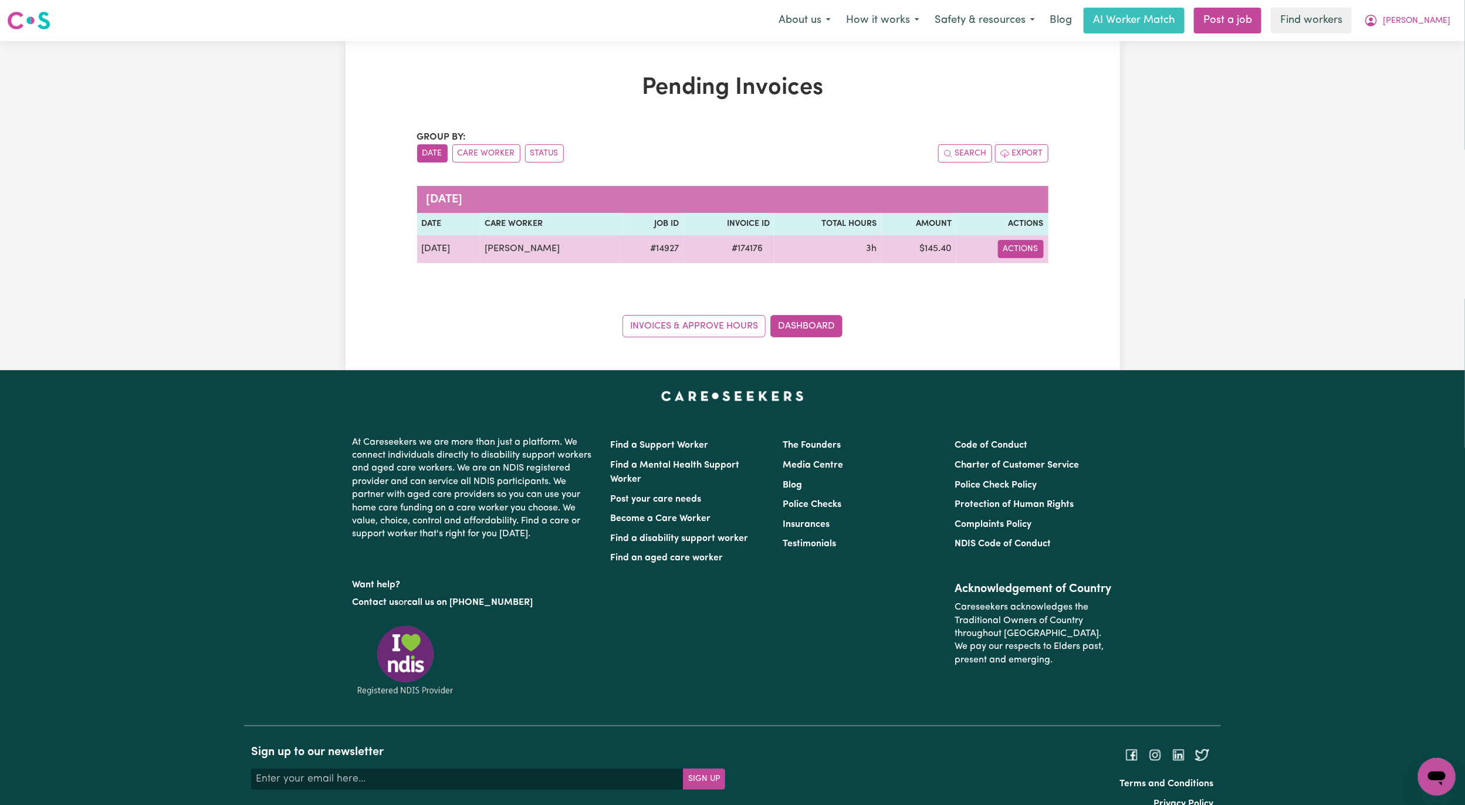
click at [1019, 254] on button "Actions" at bounding box center [1021, 249] width 46 height 18
click at [1021, 276] on link "Download Invoice" at bounding box center [1055, 276] width 107 height 23
